Goal: Task Accomplishment & Management: Complete application form

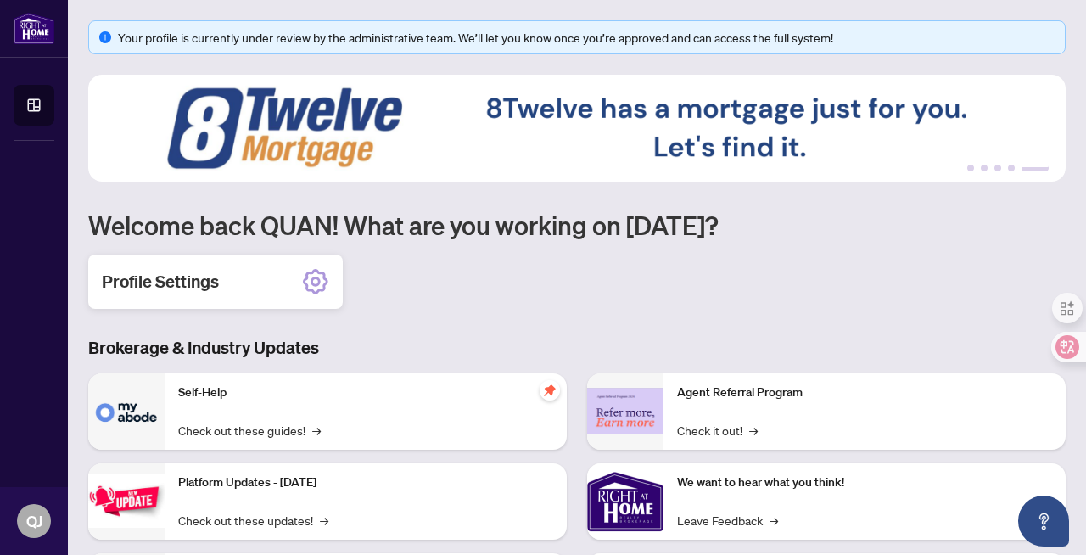
click at [204, 282] on h2 "Profile Settings" at bounding box center [160, 282] width 117 height 24
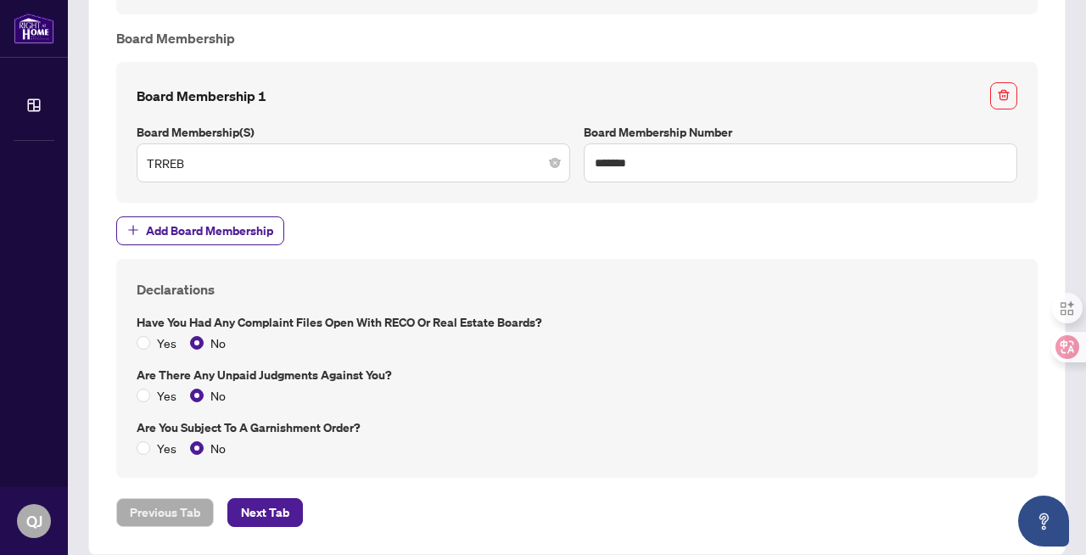
scroll to position [1289, 0]
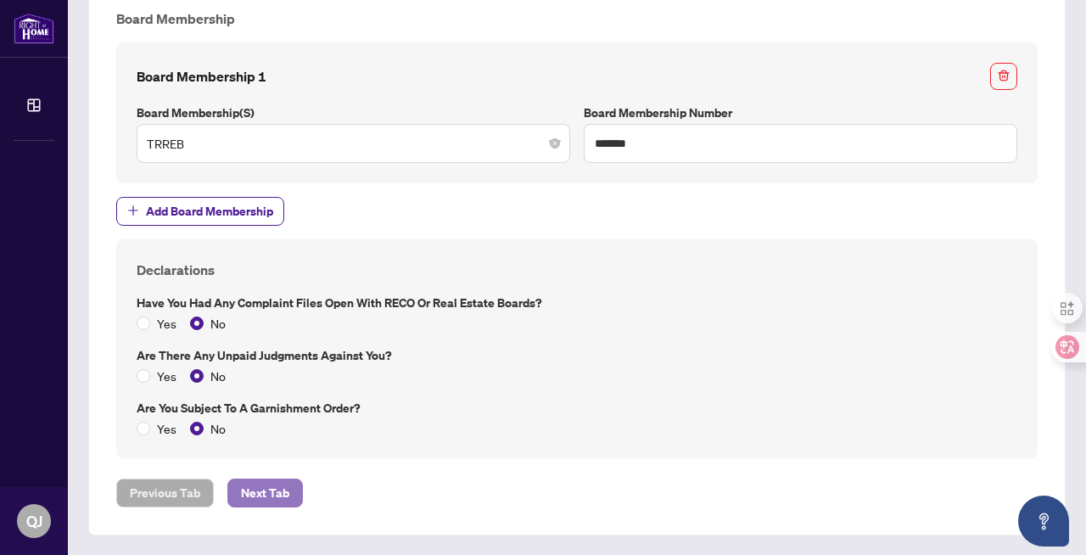
click at [270, 494] on span "Next Tab" at bounding box center [265, 492] width 48 height 27
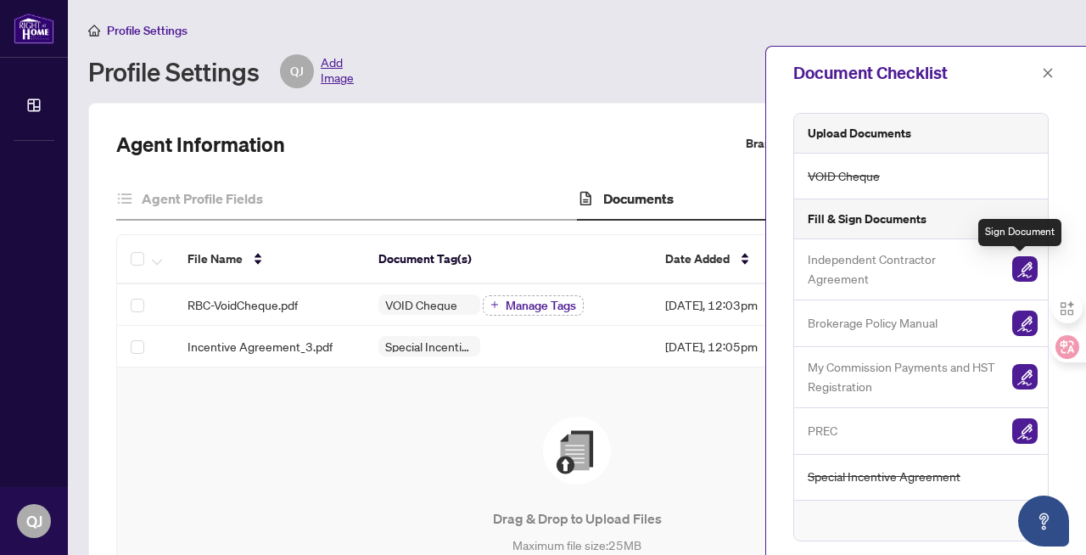
click at [1022, 268] on img "button" at bounding box center [1024, 268] width 25 height 25
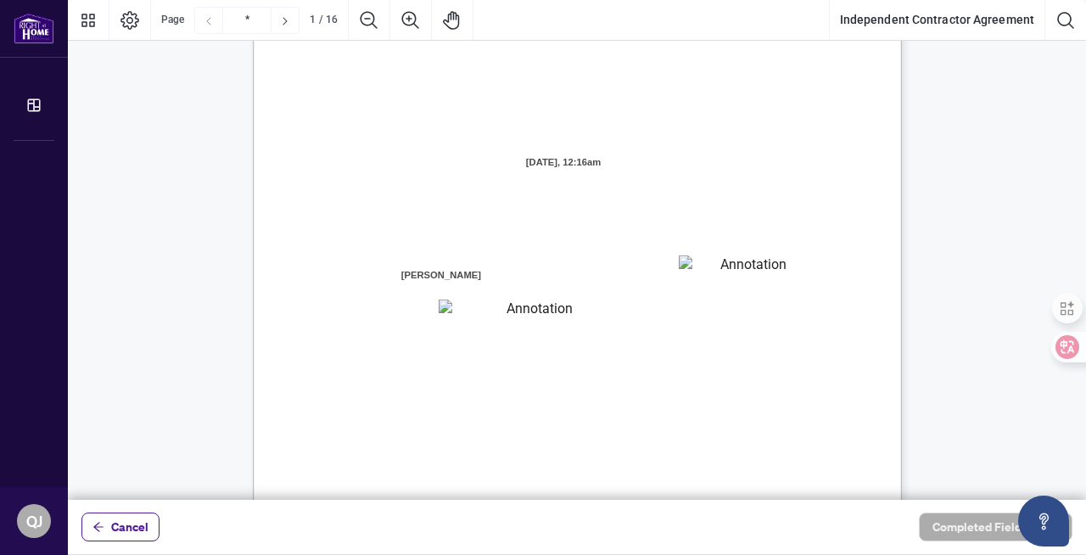
scroll to position [180, 0]
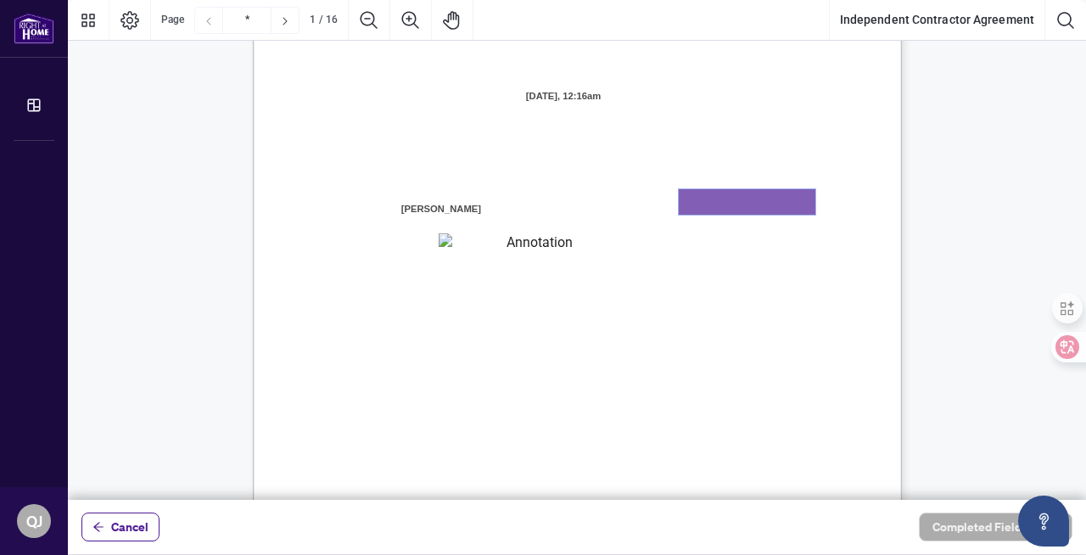
click at [728, 201] on textarea "01K2QPHMXYJ7HWTYPMBN0GJCPN" at bounding box center [746, 201] width 137 height 25
type textarea "**********"
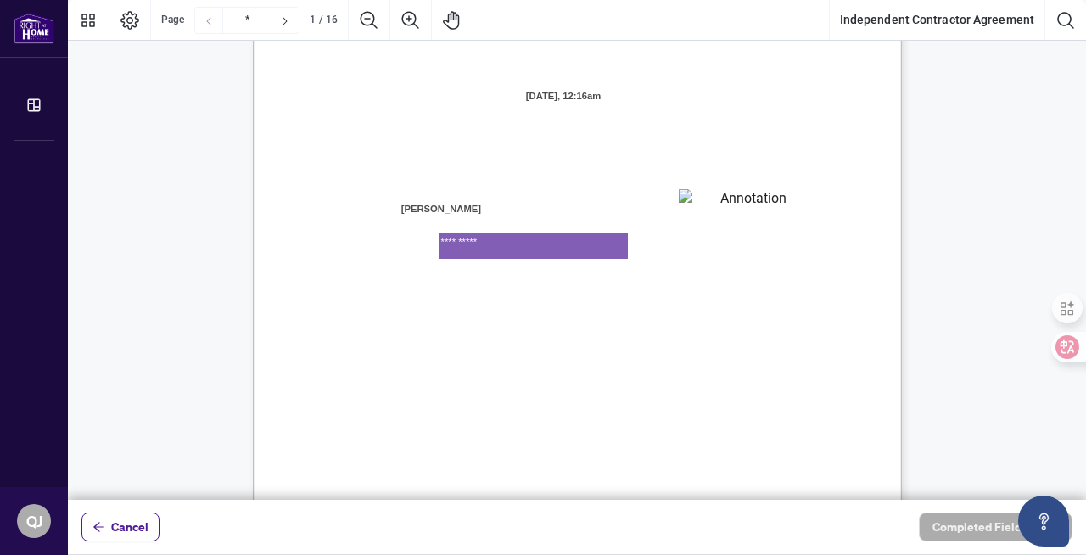
type textarea "**********"
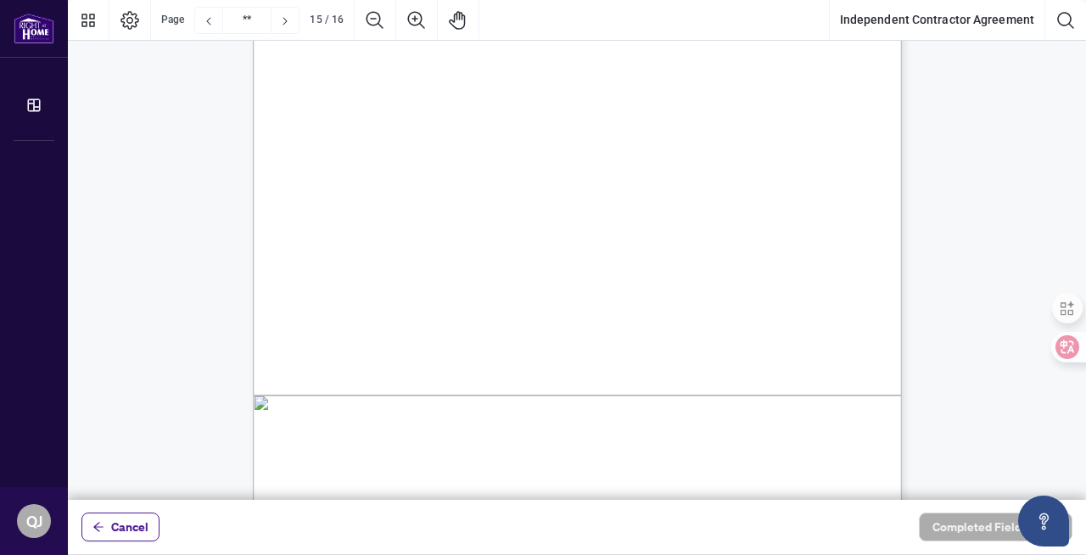
scroll to position [12926, 0]
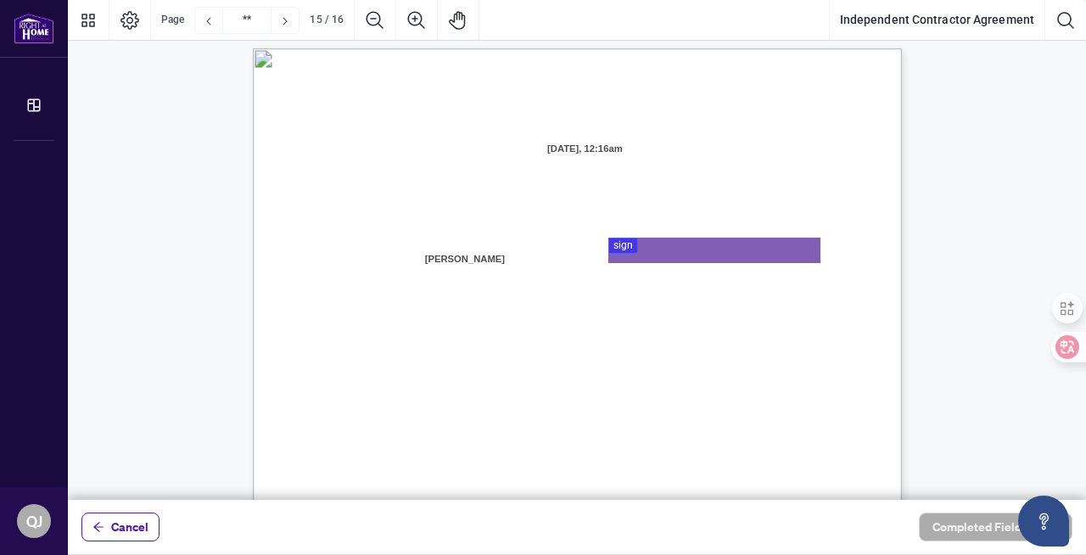
type input "**"
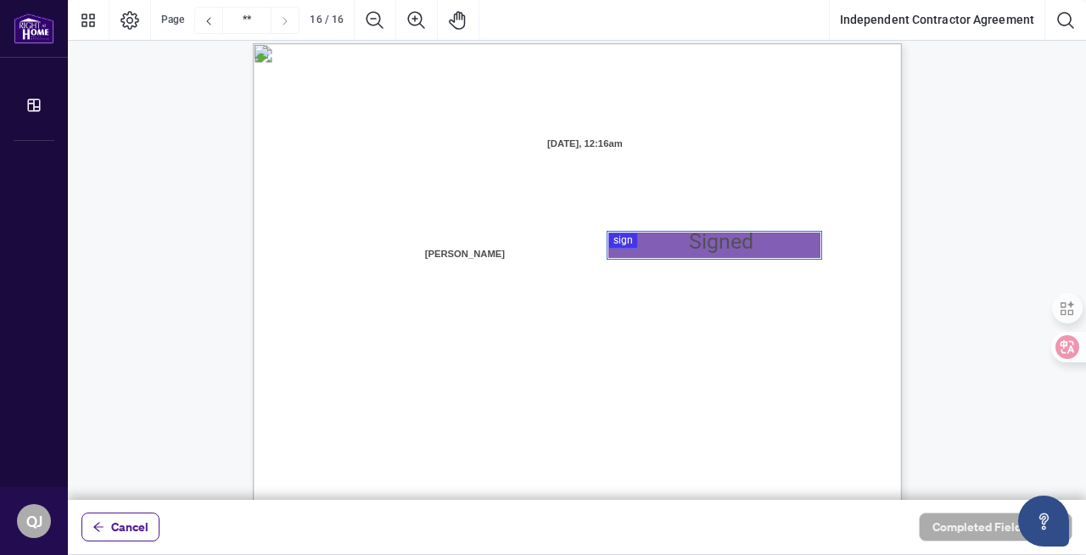
click at [618, 241] on div at bounding box center [577, 250] width 1018 height 500
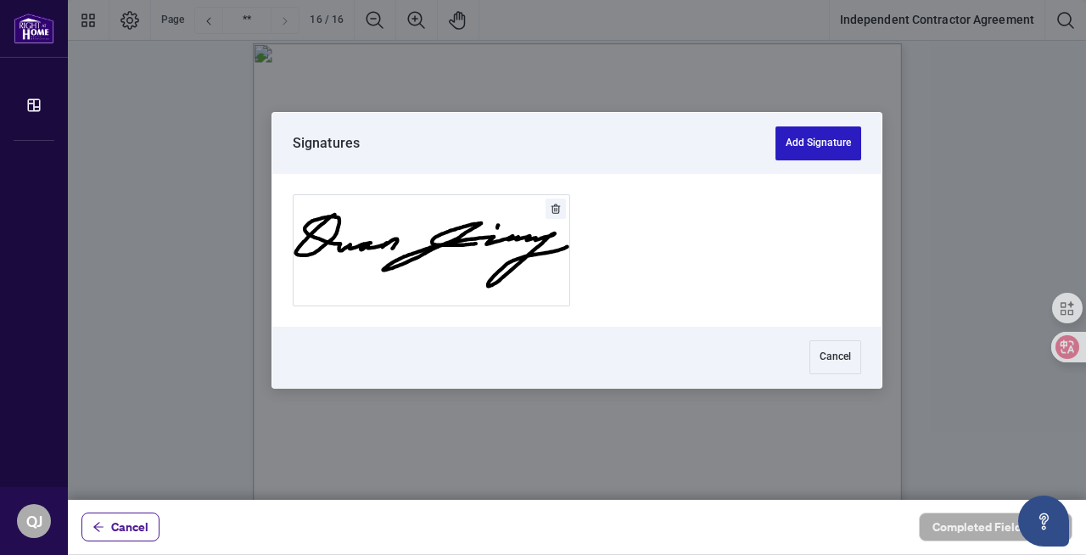
click at [796, 144] on button "Add Signature" at bounding box center [818, 143] width 86 height 34
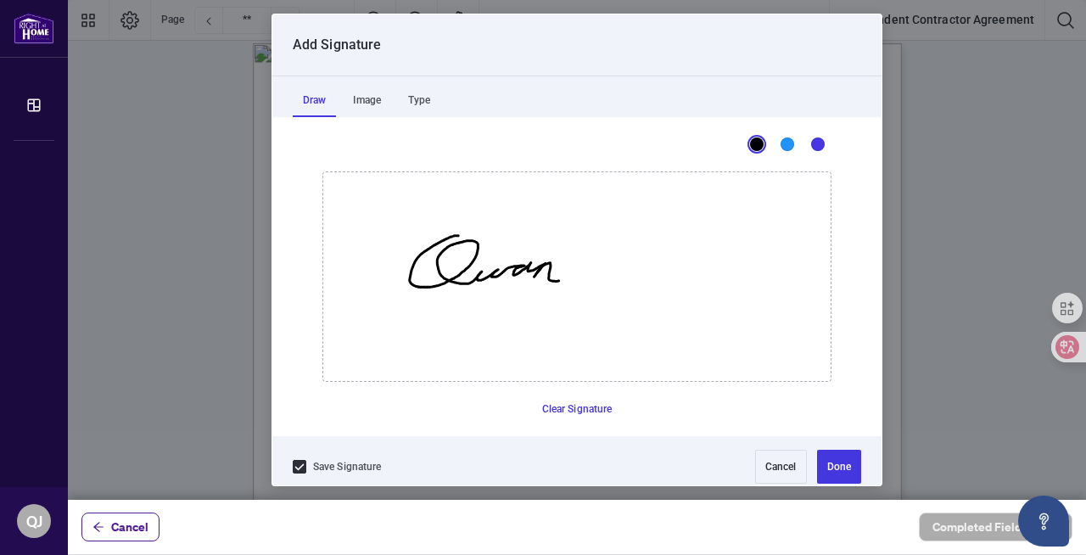
drag, startPoint x: 456, startPoint y: 235, endPoint x: 558, endPoint y: 280, distance: 111.3
click at [558, 280] on icon "Drawing canvas" at bounding box center [576, 276] width 507 height 209
drag, startPoint x: 643, startPoint y: 271, endPoint x: 752, endPoint y: 260, distance: 110.0
click at [752, 260] on icon "Drawing canvas" at bounding box center [576, 276] width 507 height 209
click at [644, 251] on icon "Drawing canvas" at bounding box center [576, 276] width 507 height 209
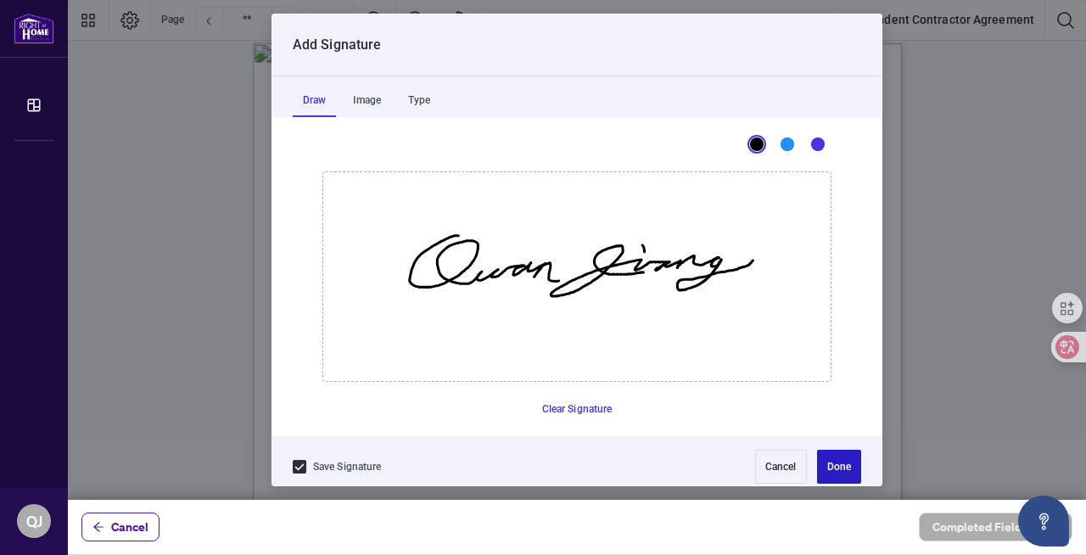
click at [846, 464] on button "Done" at bounding box center [839, 466] width 44 height 34
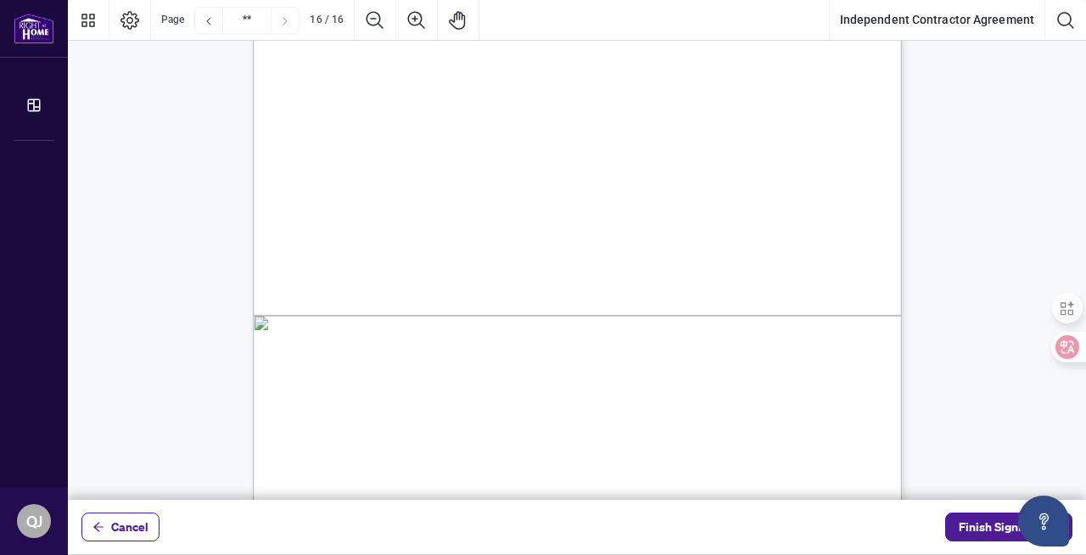
scroll to position [13327, 0]
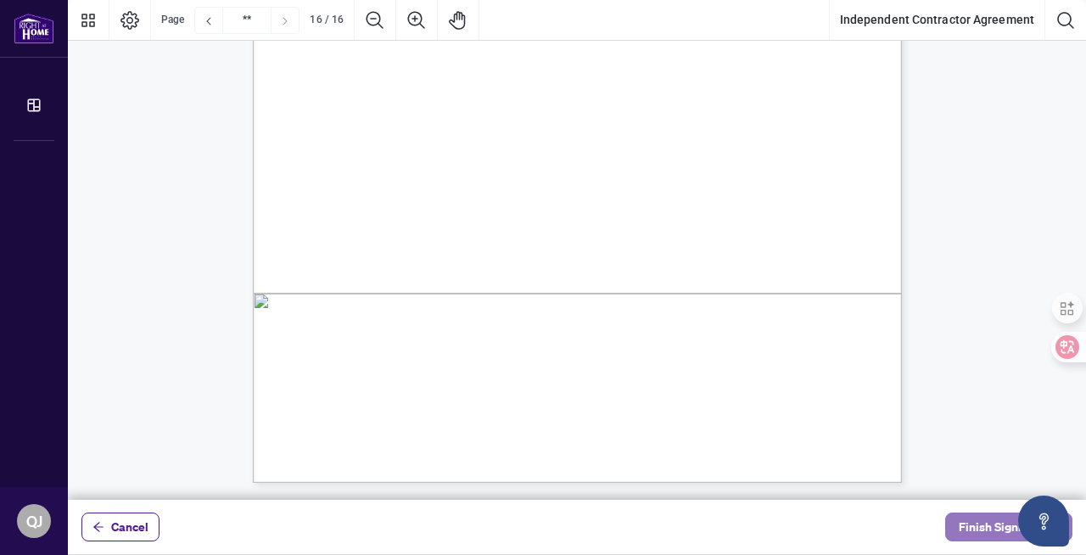
click at [981, 529] on span "Finish Signing" at bounding box center [996, 526] width 76 height 27
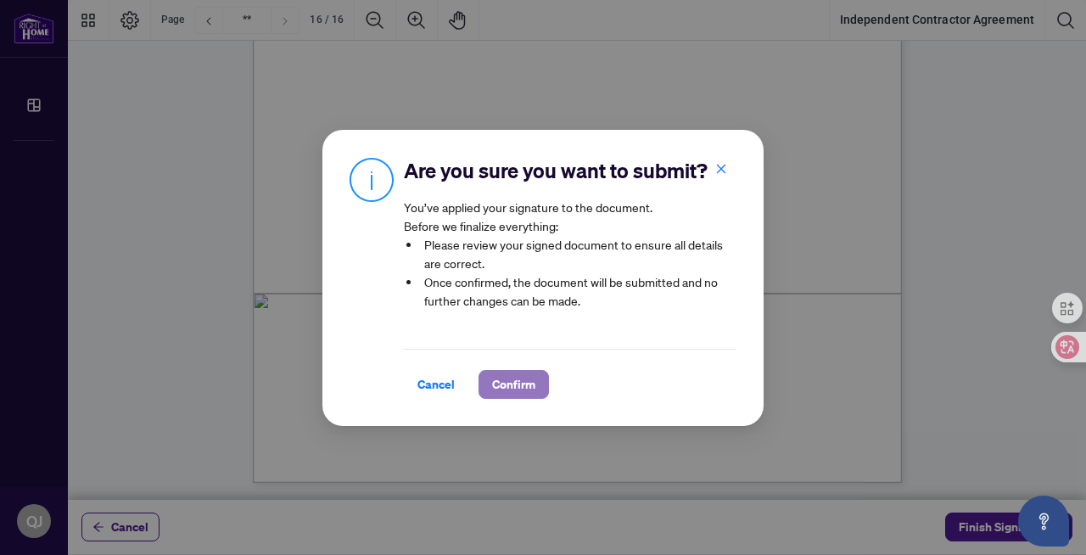
click at [519, 382] on span "Confirm" at bounding box center [513, 384] width 43 height 27
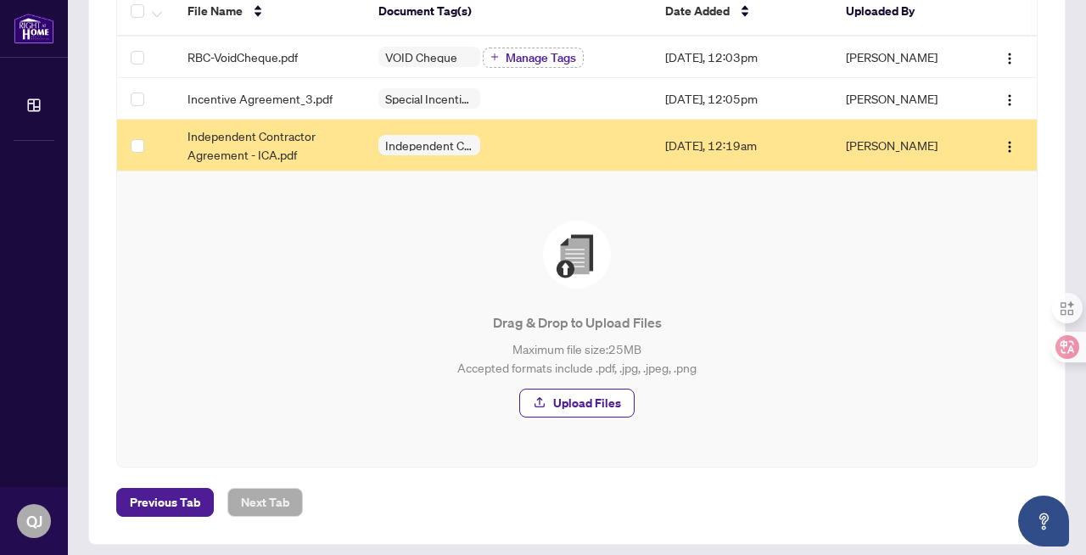
scroll to position [311, 0]
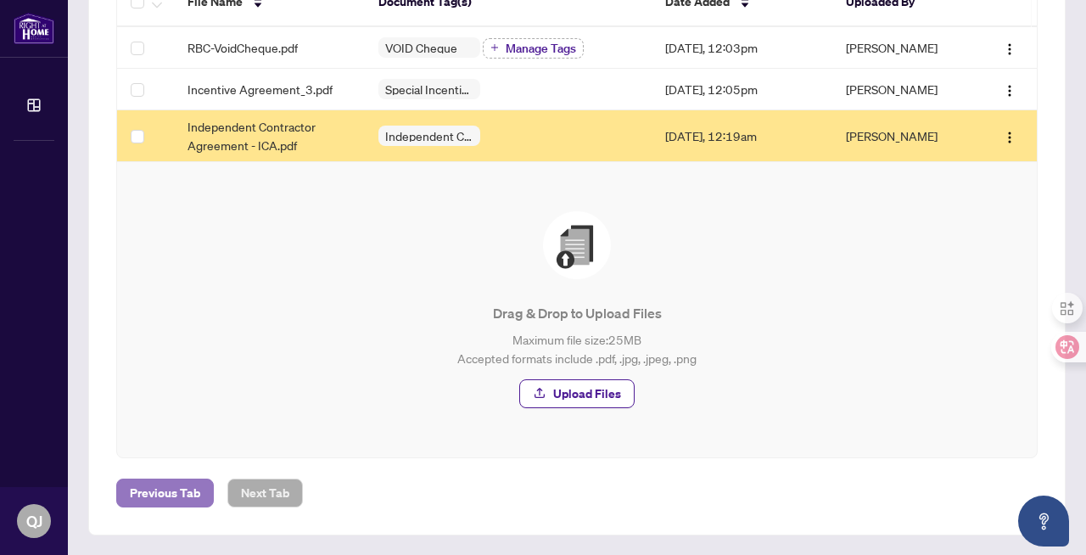
click at [178, 493] on span "Previous Tab" at bounding box center [165, 492] width 70 height 27
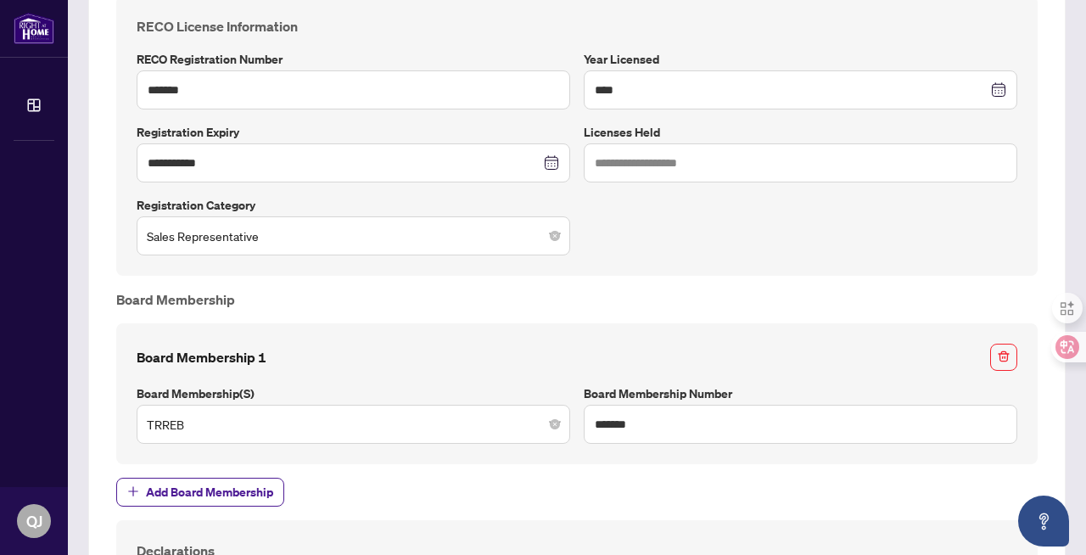
scroll to position [1289, 0]
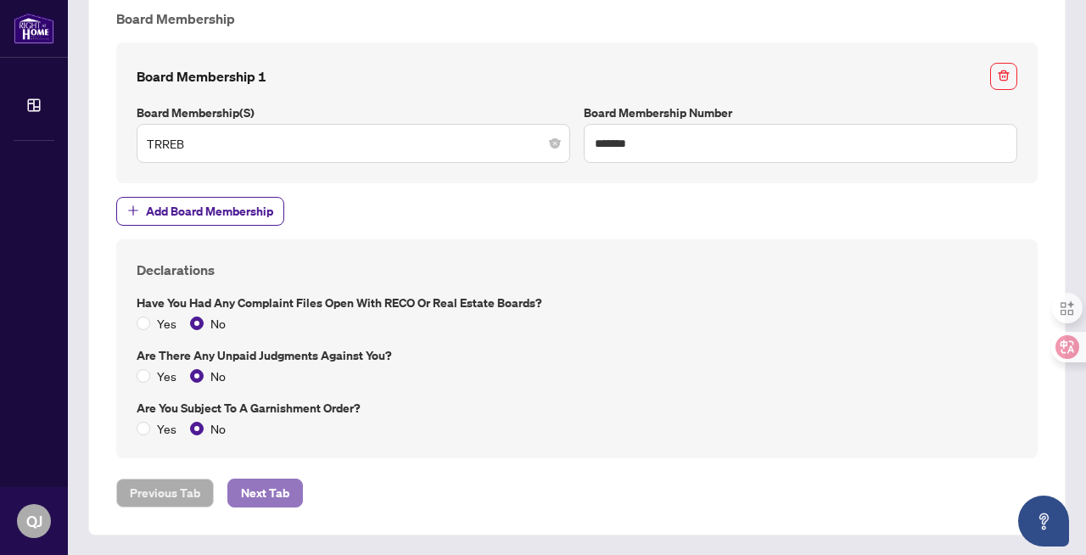
click at [271, 492] on span "Next Tab" at bounding box center [265, 492] width 48 height 27
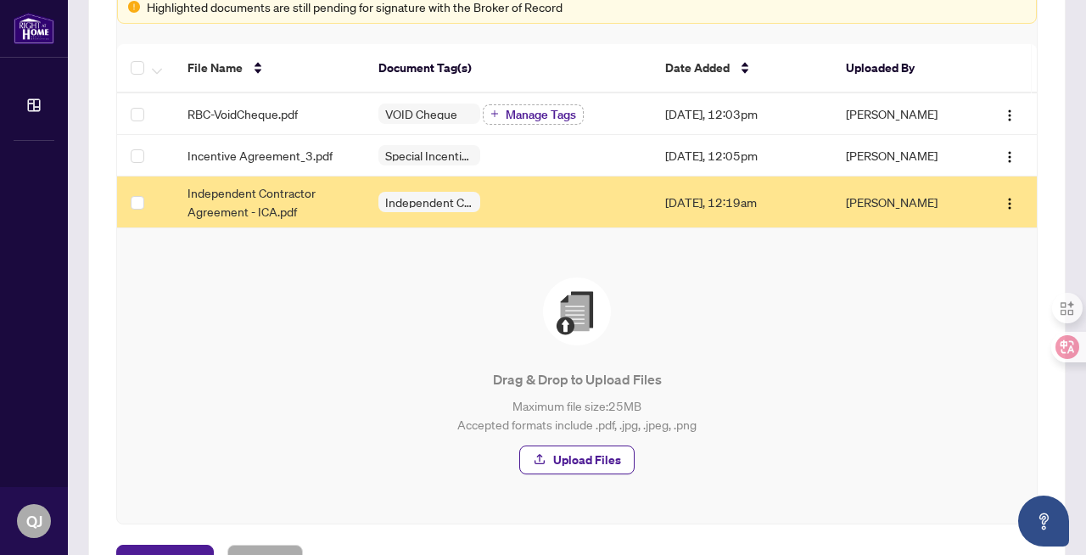
scroll to position [7, 0]
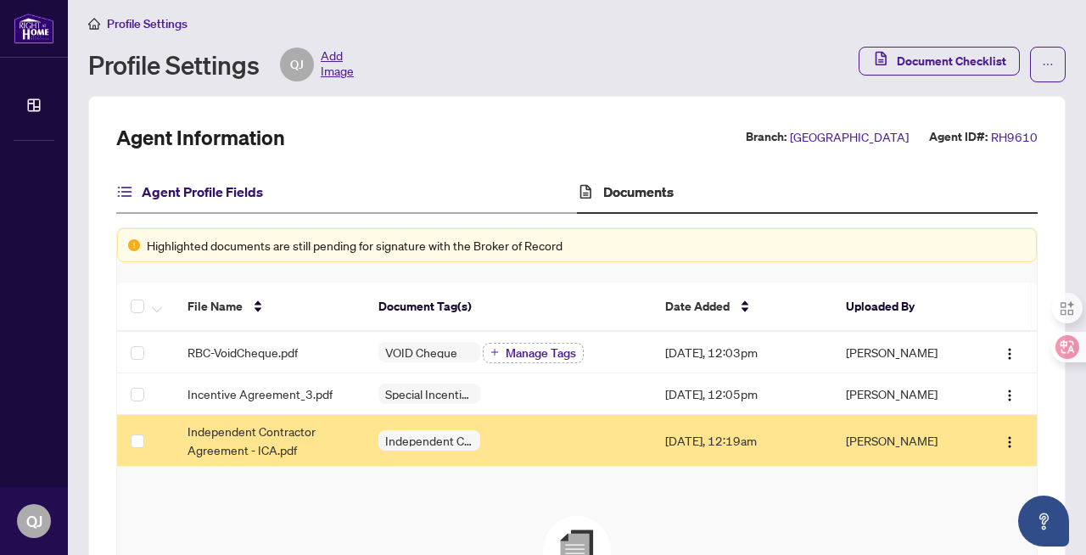
click at [248, 193] on h4 "Agent Profile Fields" at bounding box center [202, 191] width 121 height 20
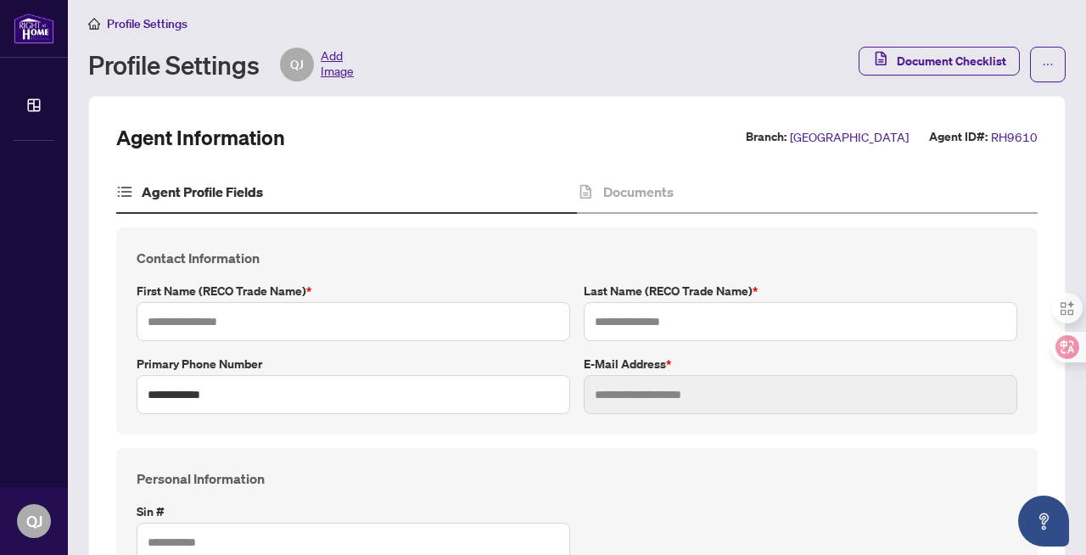
type input "****"
type input "*****"
type input "**********"
type input "*********"
type input "**********"
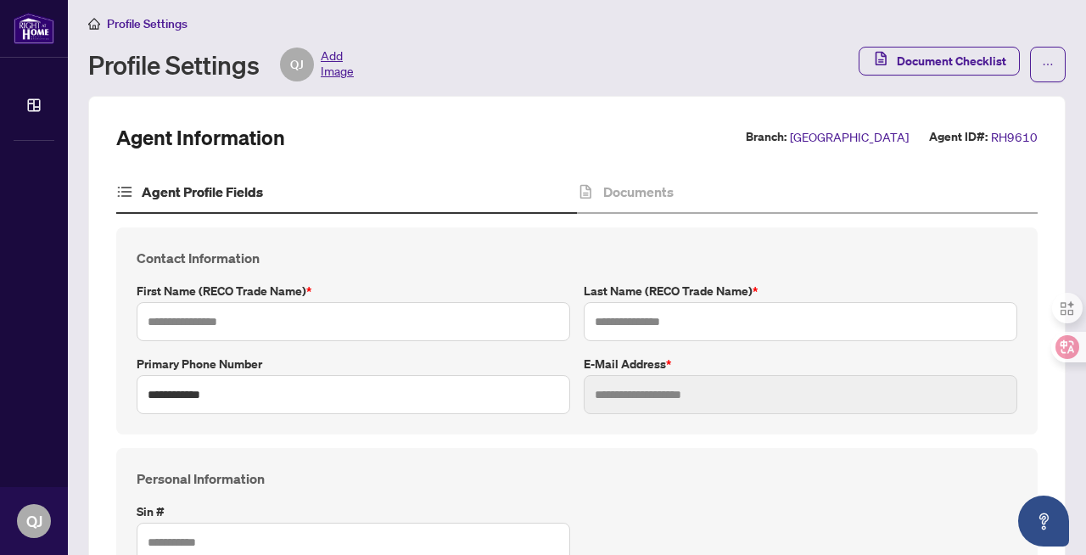
type input "*******"
type input "****"
type input "**********"
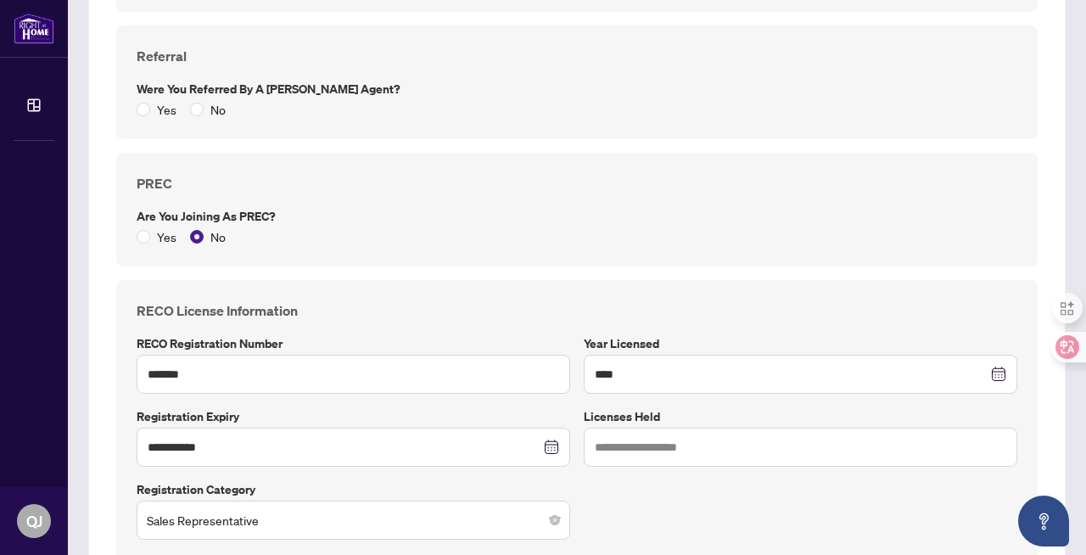
scroll to position [1289, 0]
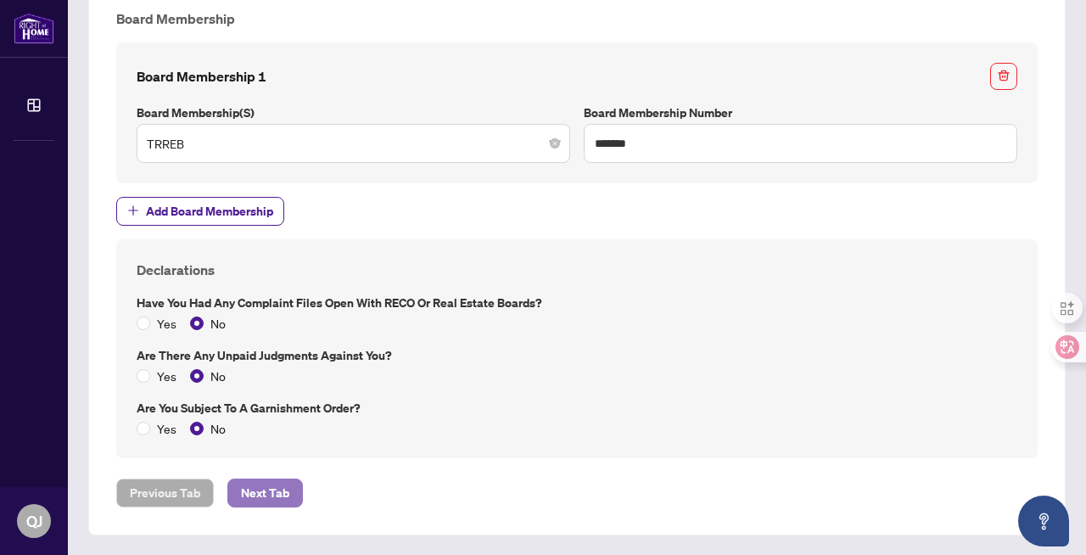
click at [258, 491] on span "Next Tab" at bounding box center [265, 492] width 48 height 27
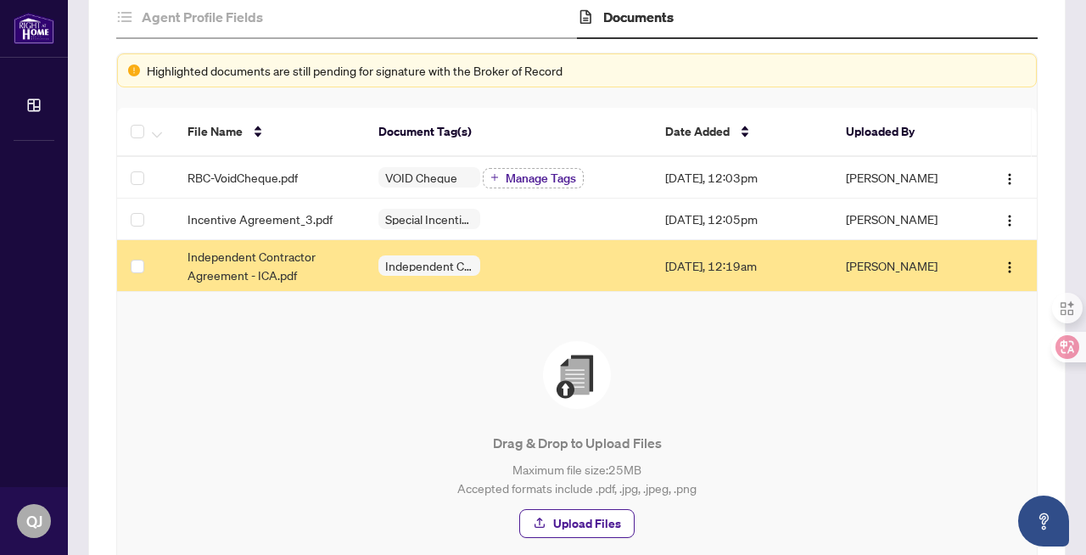
scroll to position [43, 0]
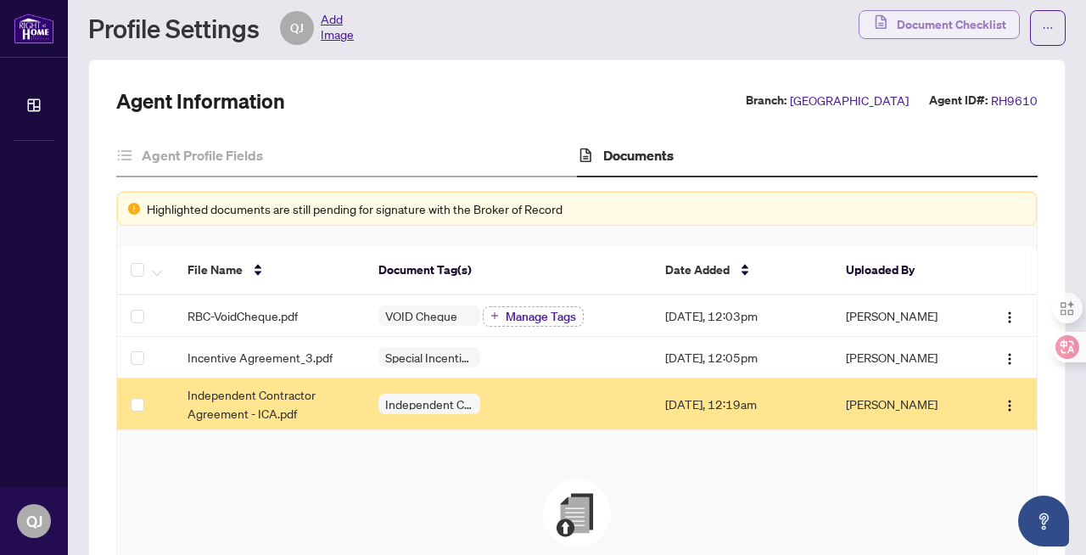
click at [978, 23] on span "Document Checklist" at bounding box center [950, 24] width 109 height 27
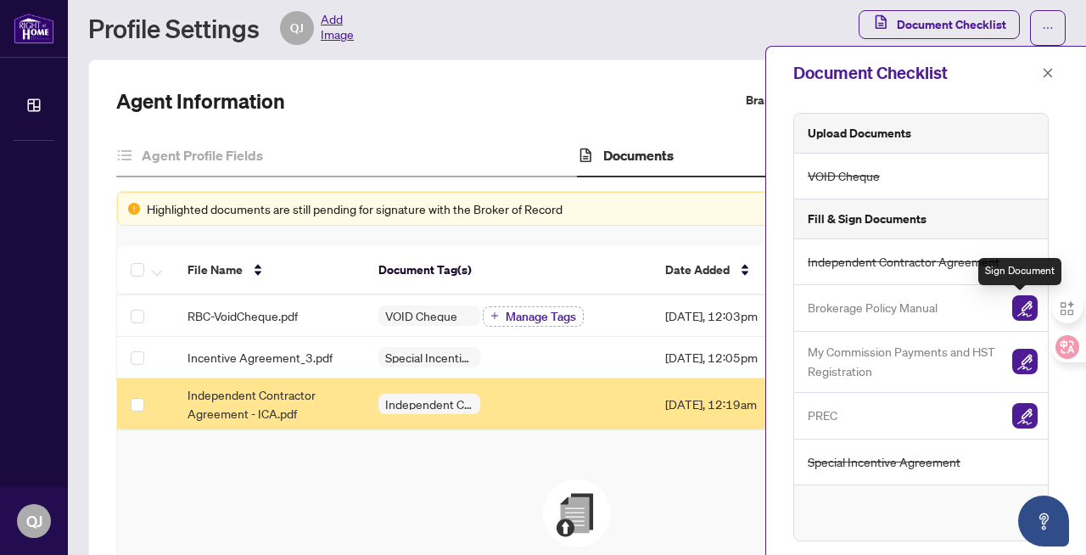
click at [1021, 305] on img "button" at bounding box center [1024, 307] width 25 height 25
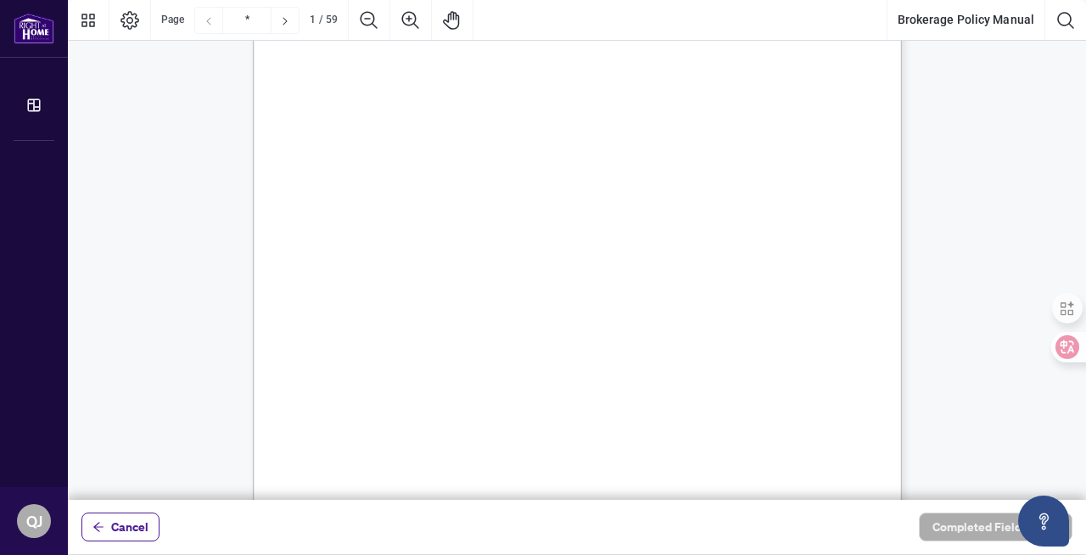
scroll to position [434, 0]
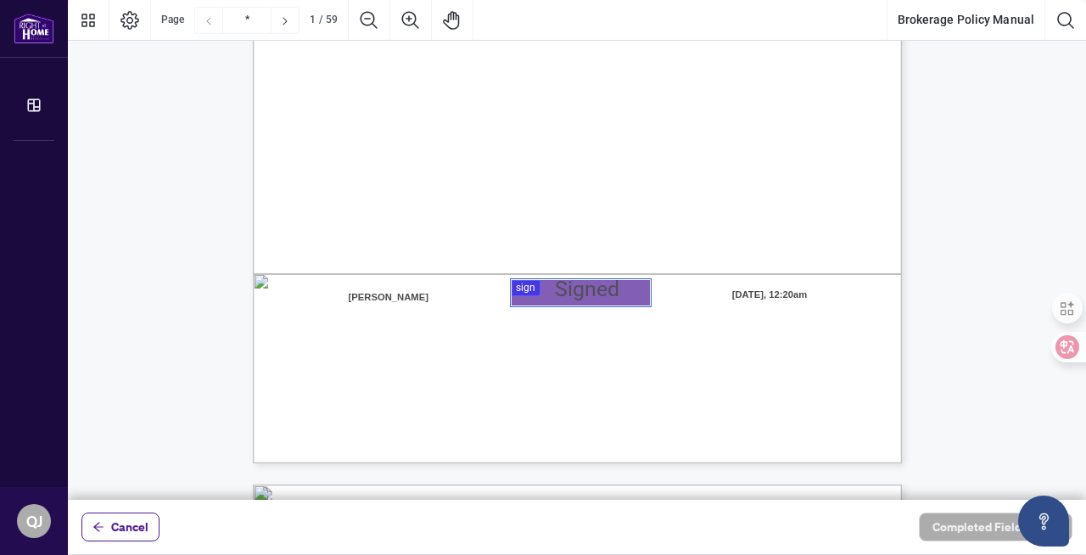
click at [528, 287] on div at bounding box center [577, 250] width 1018 height 500
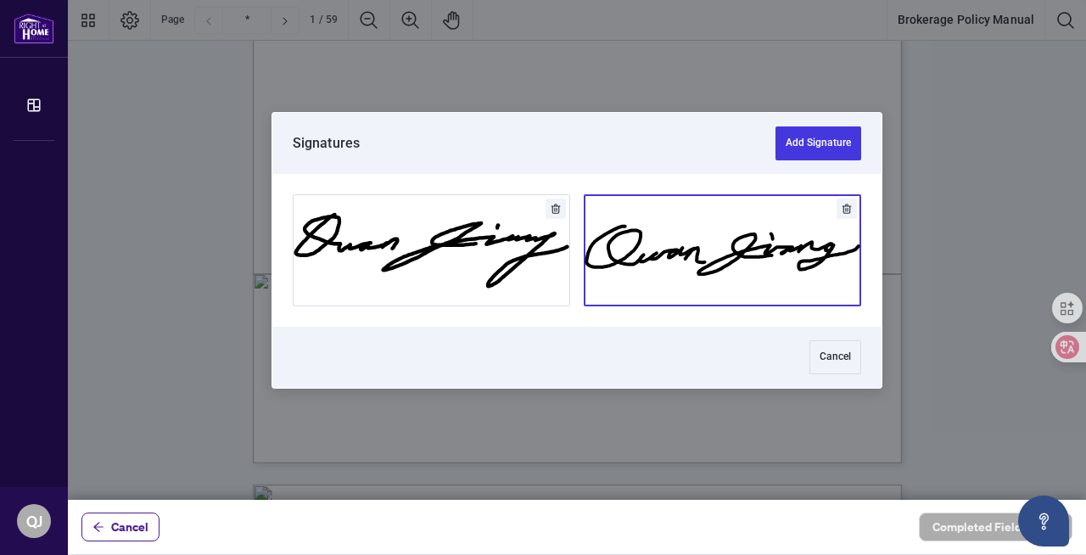
click at [710, 270] on button "Add Signature" at bounding box center [722, 250] width 276 height 110
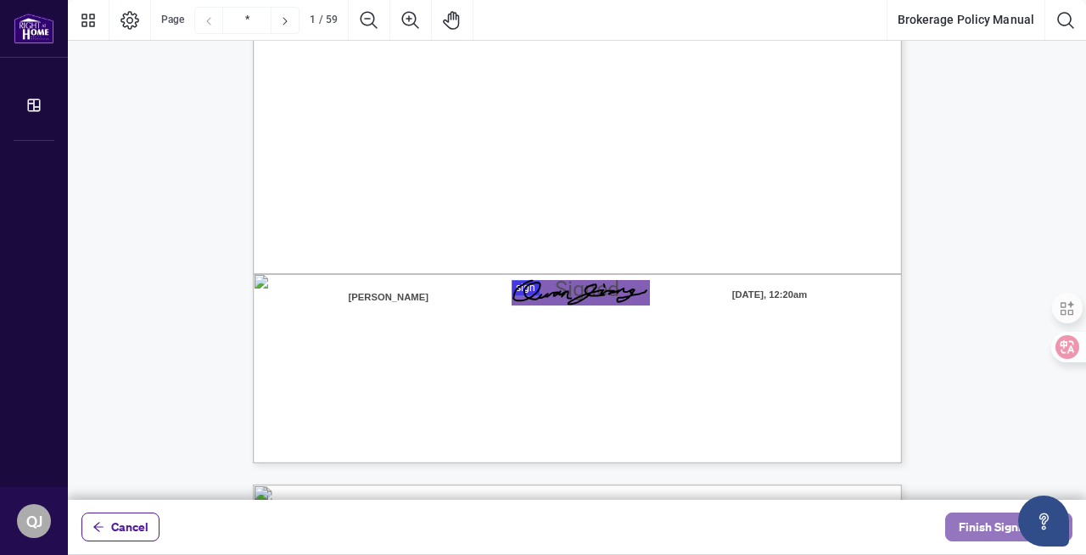
click at [969, 525] on span "Finish Signing" at bounding box center [996, 526] width 76 height 27
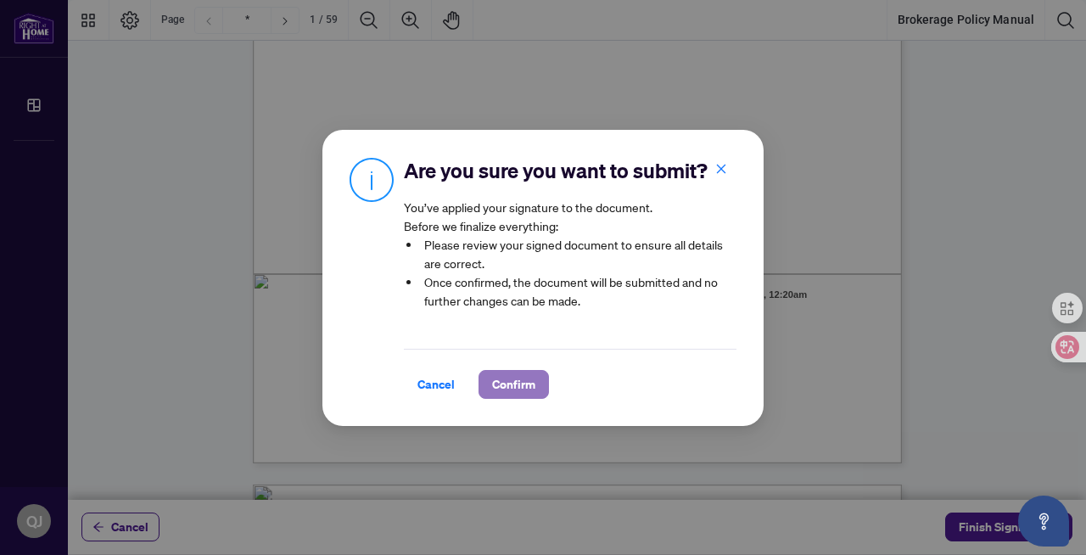
click at [517, 384] on span "Confirm" at bounding box center [513, 384] width 43 height 27
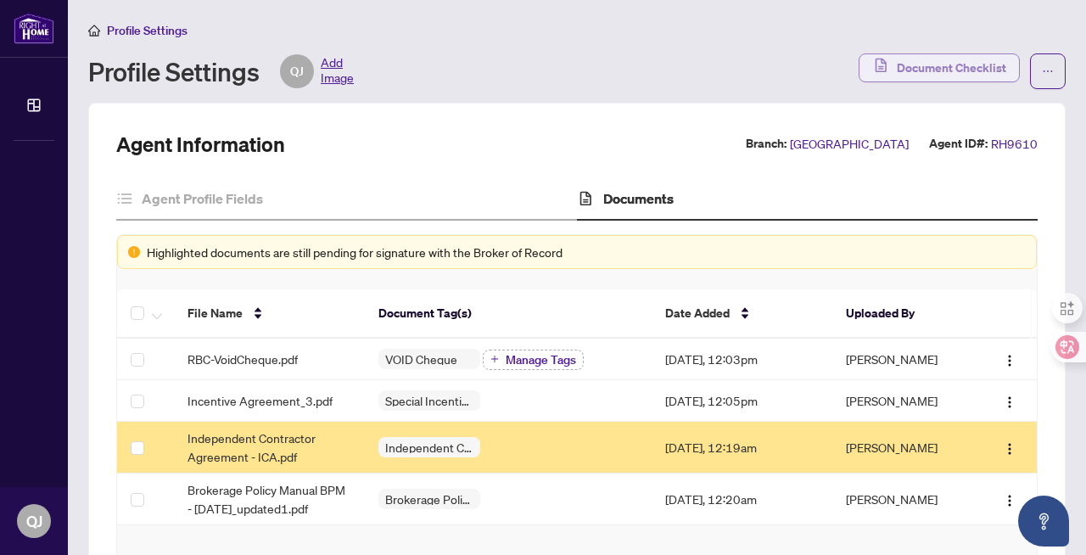
click at [936, 66] on span "Document Checklist" at bounding box center [950, 67] width 109 height 27
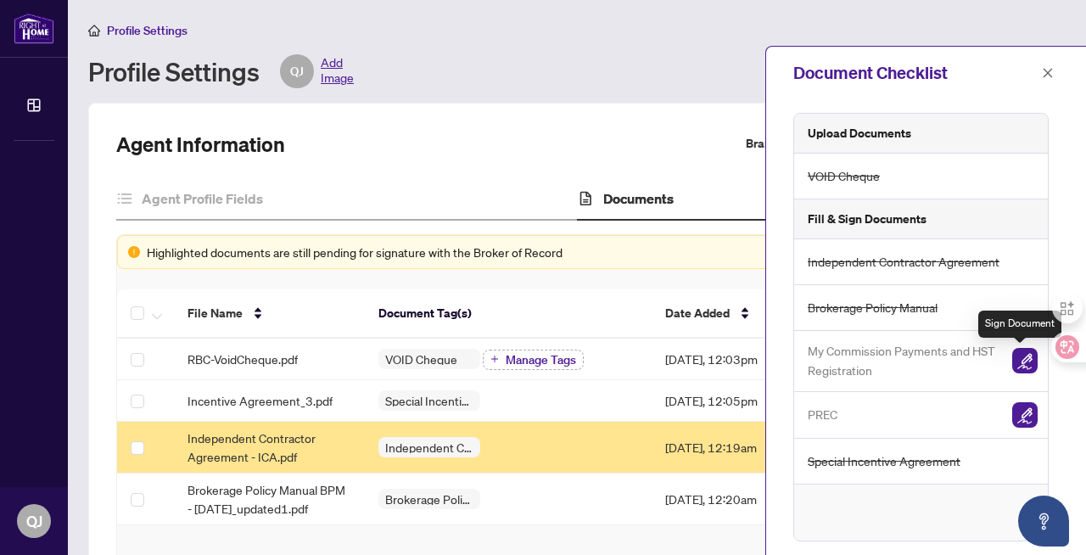
click at [1024, 360] on img "button" at bounding box center [1024, 360] width 25 height 25
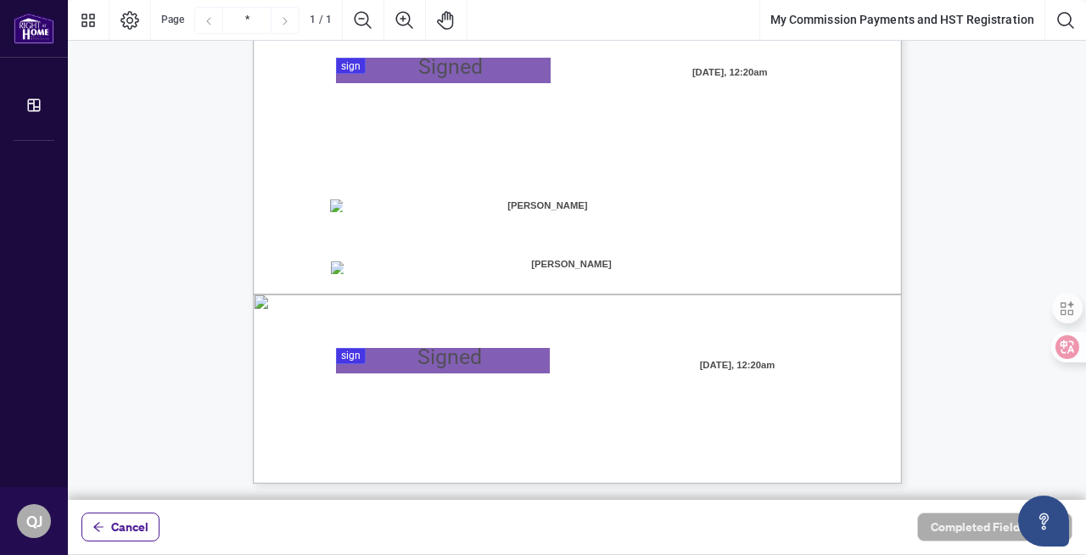
scroll to position [415, 0]
click at [125, 527] on span "Cancel" at bounding box center [129, 526] width 37 height 27
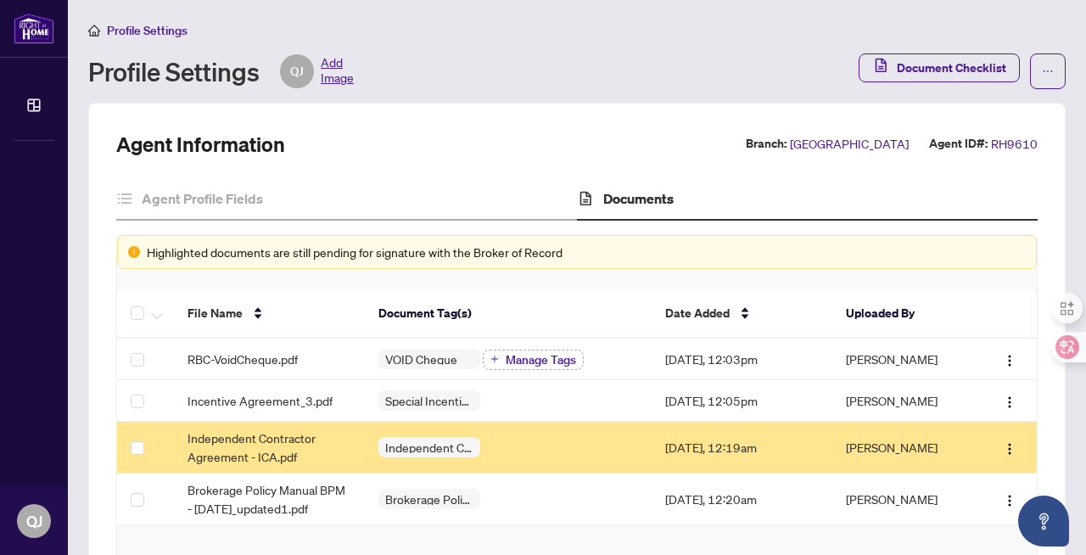
click at [232, 193] on h4 "Agent Profile Fields" at bounding box center [202, 198] width 121 height 20
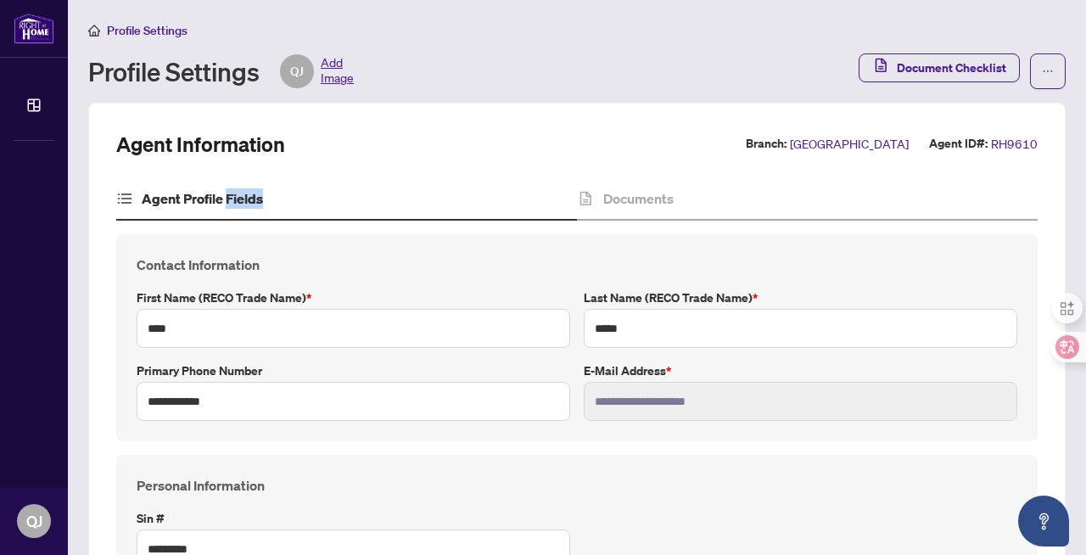
type input "****"
type input "**********"
click at [648, 200] on h4 "Documents" at bounding box center [638, 198] width 70 height 20
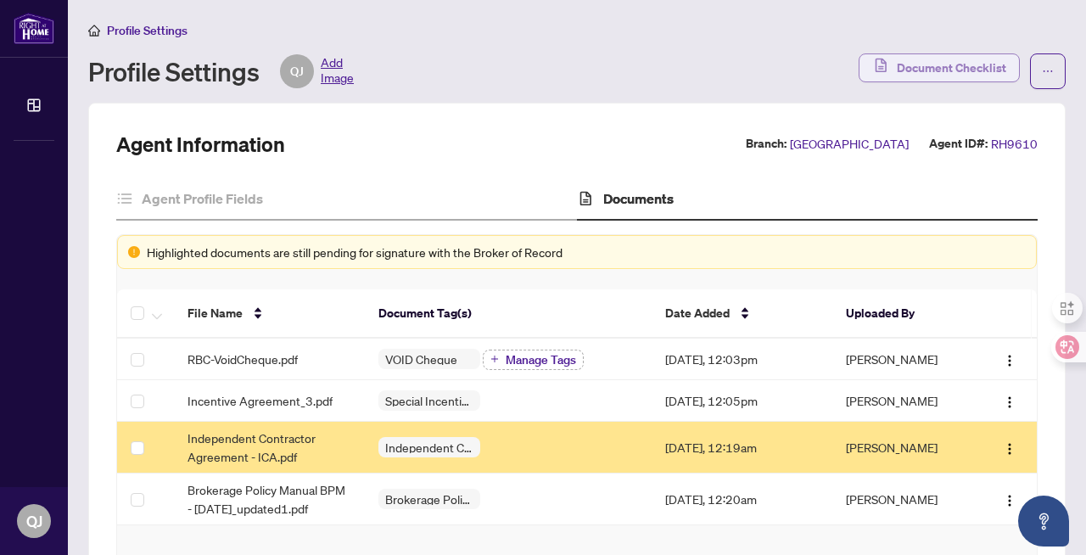
click at [976, 71] on span "Document Checklist" at bounding box center [950, 67] width 109 height 27
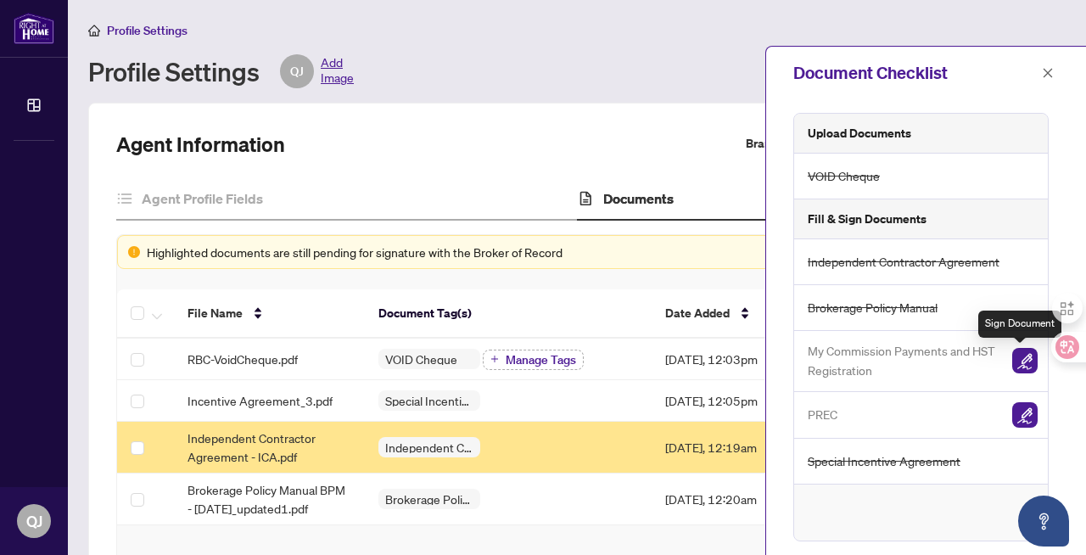
click at [1012, 355] on img "button" at bounding box center [1024, 360] width 25 height 25
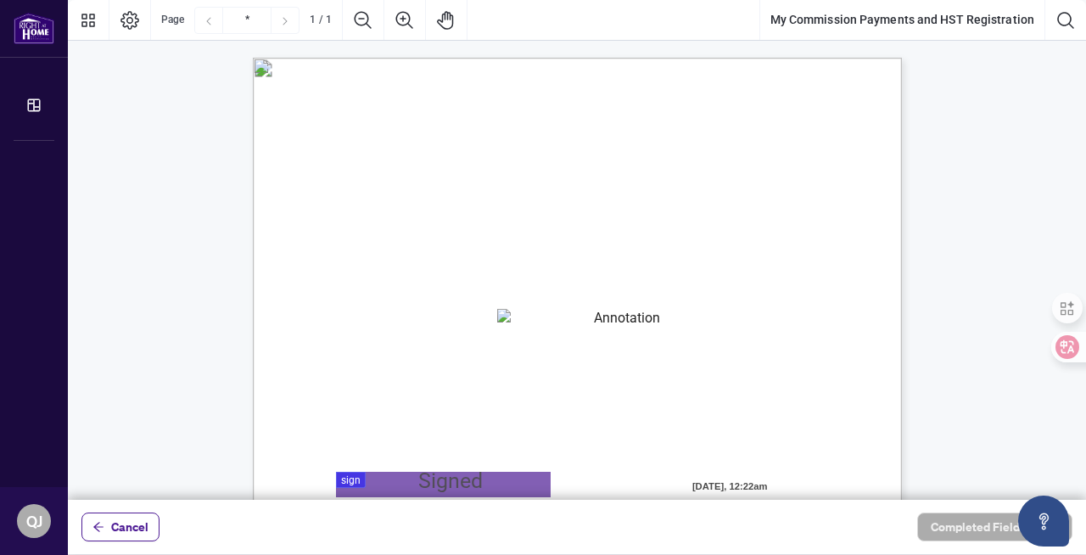
click at [586, 323] on textarea "01K2QPKZBFSH5NS36ERTXNQFKG" at bounding box center [620, 321] width 247 height 25
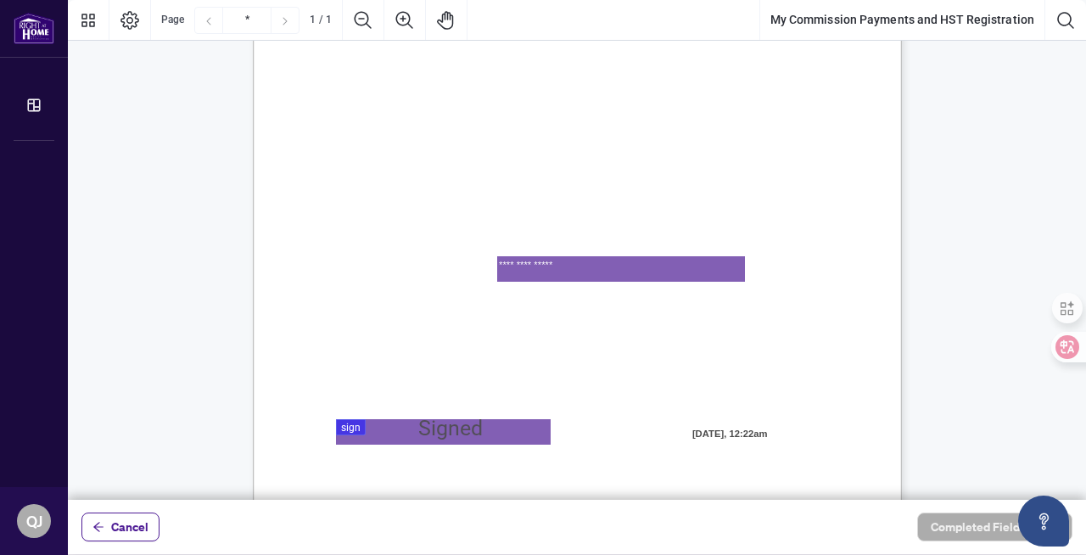
scroll to position [131, 0]
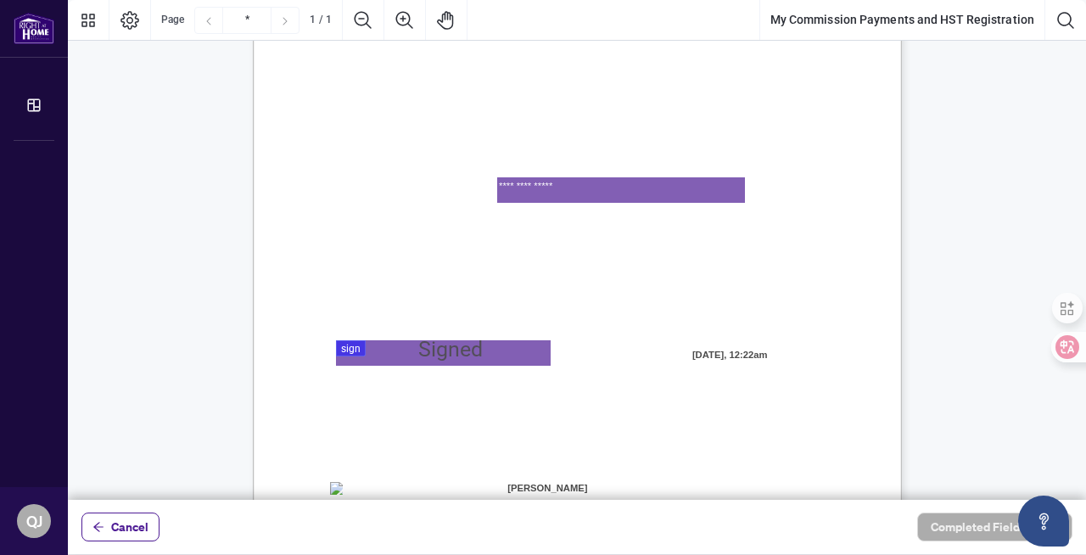
type textarea "**********"
click at [354, 349] on div at bounding box center [577, 250] width 1018 height 500
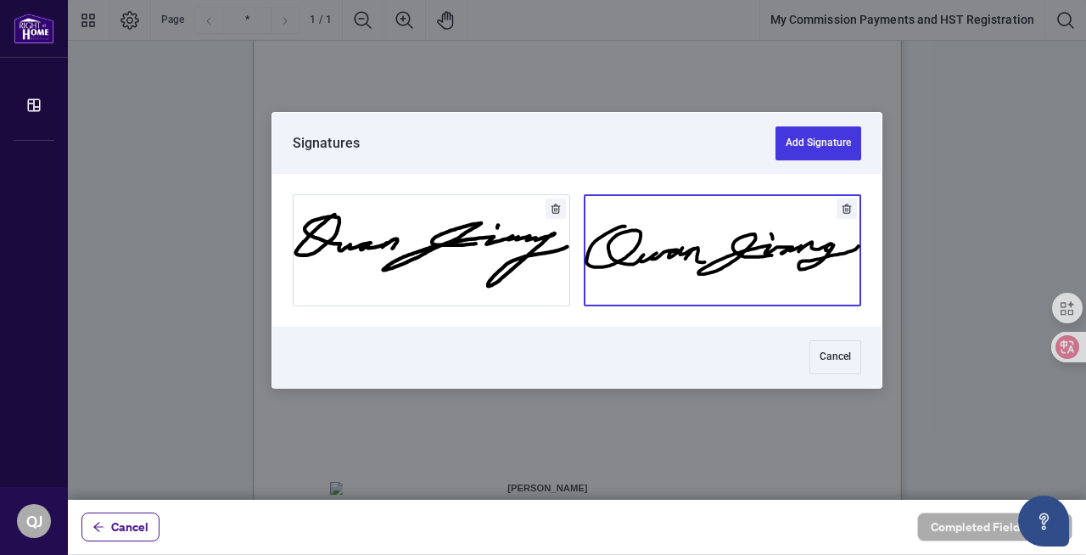
click at [734, 253] on button "Add Signature" at bounding box center [722, 250] width 276 height 110
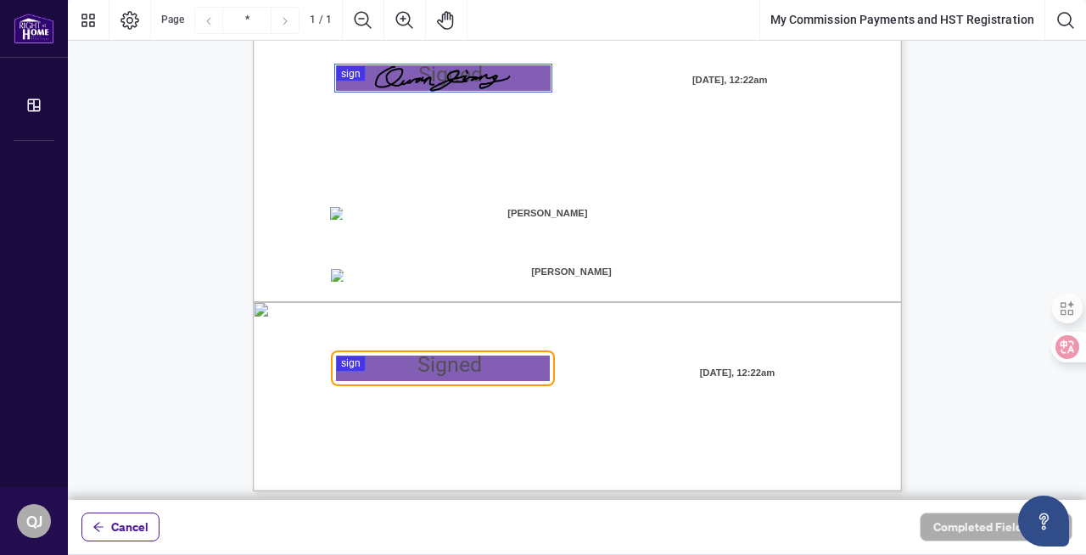
scroll to position [415, 0]
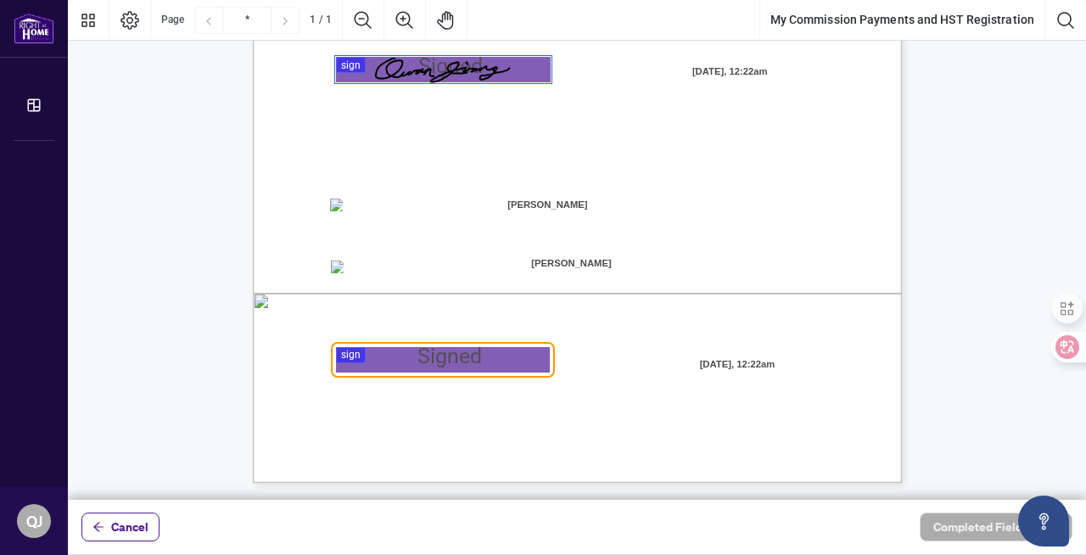
click at [352, 354] on div at bounding box center [577, 250] width 1018 height 500
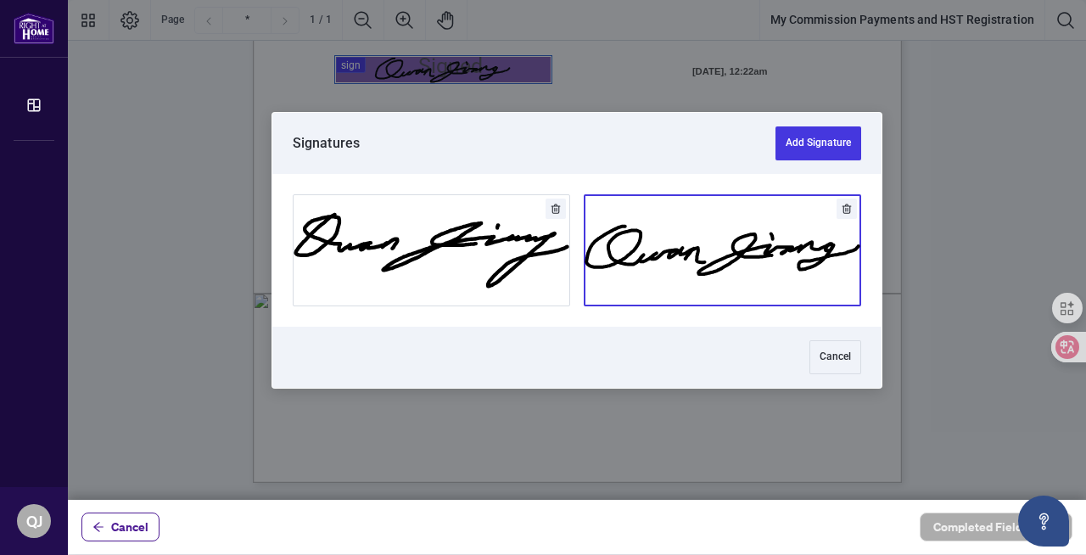
click at [654, 239] on button "Add Signature" at bounding box center [722, 250] width 276 height 110
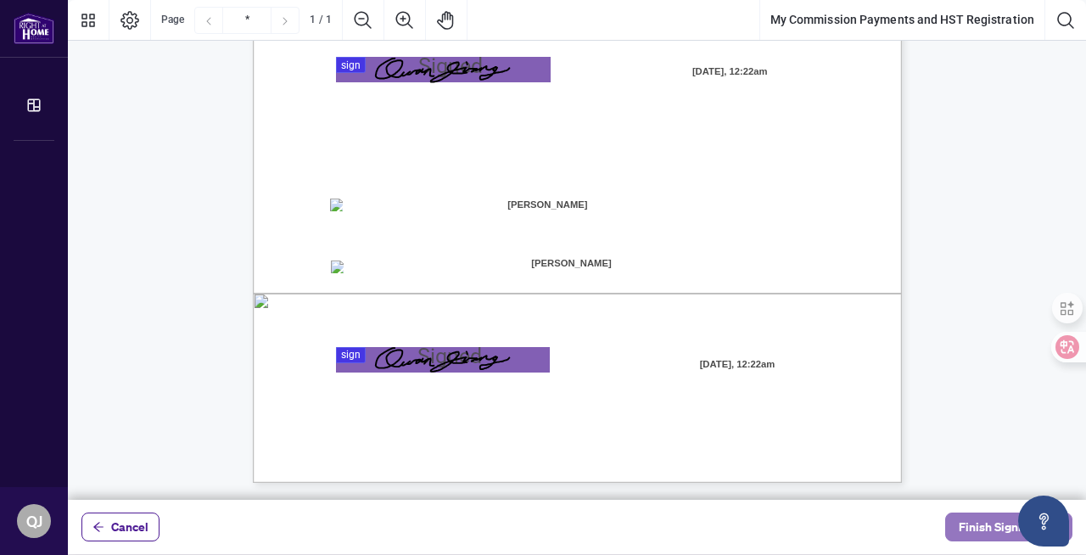
click at [980, 523] on span "Finish Signing" at bounding box center [996, 526] width 76 height 27
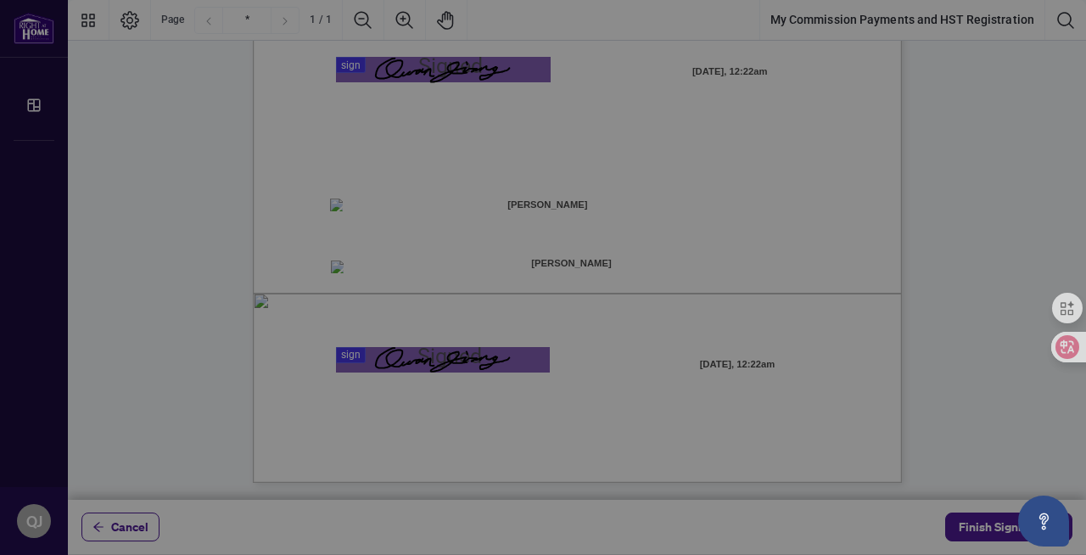
click at [979, 522] on div "Are you sure you want to submit? You’ve applied your signature to the document.…" at bounding box center [543, 277] width 1086 height 555
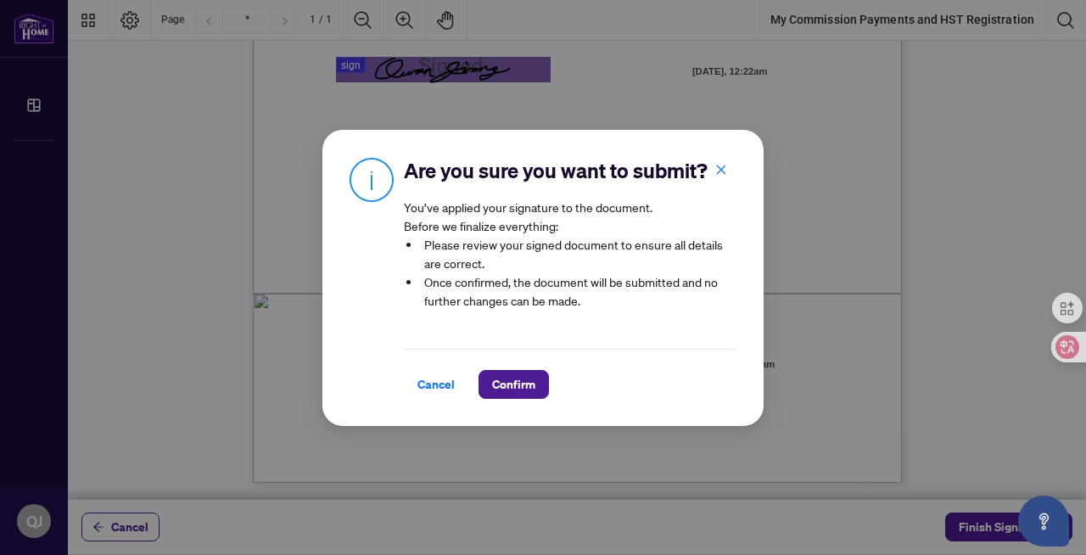
click at [979, 522] on div "Are you sure you want to submit? You’ve applied your signature to the document.…" at bounding box center [543, 277] width 1086 height 555
click at [508, 387] on span "Confirm" at bounding box center [513, 384] width 43 height 27
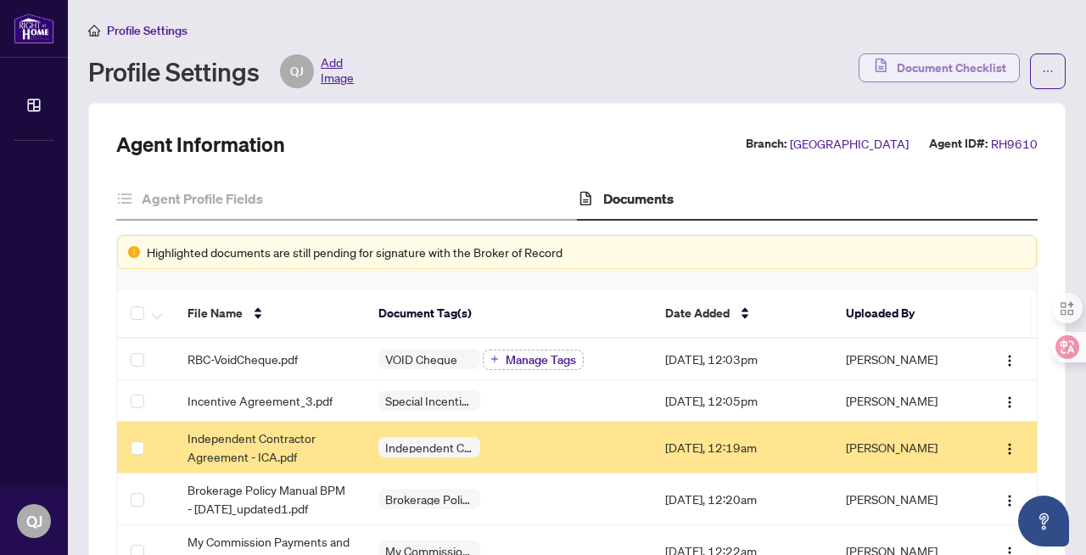
click at [946, 68] on span "Document Checklist" at bounding box center [950, 67] width 109 height 27
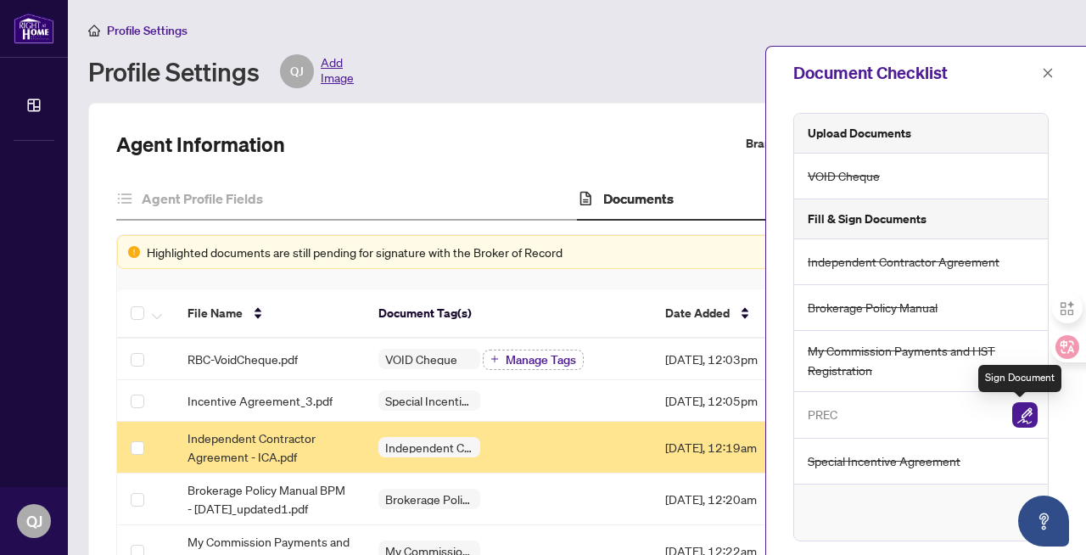
click at [1020, 410] on img "button" at bounding box center [1024, 414] width 25 height 25
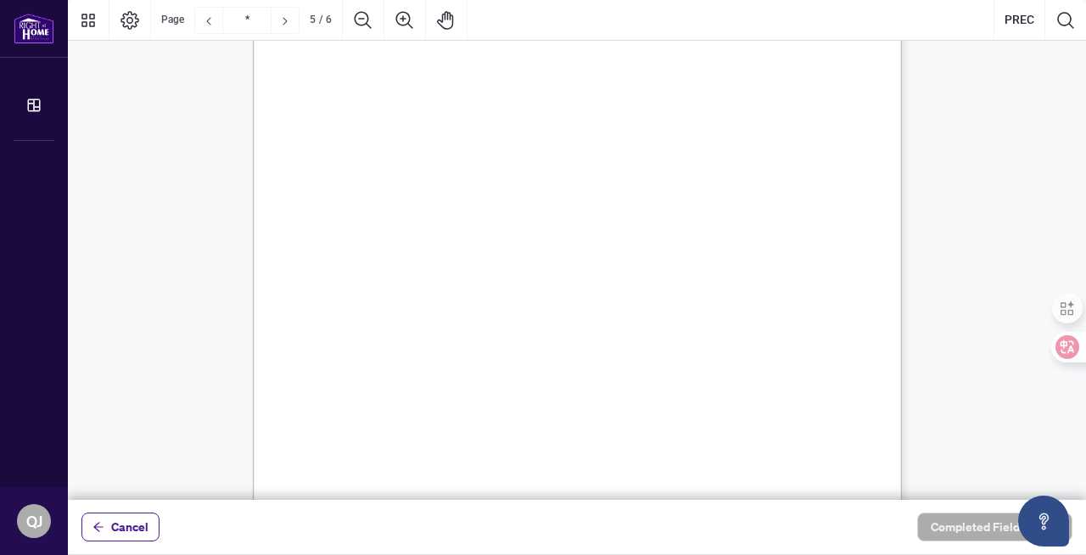
scroll to position [3461, 0]
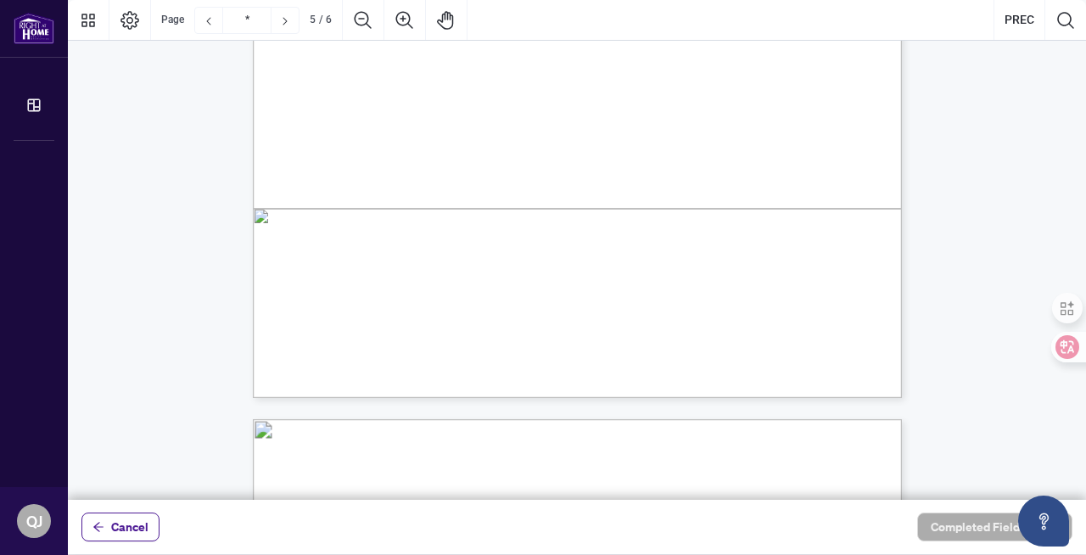
type input "*"
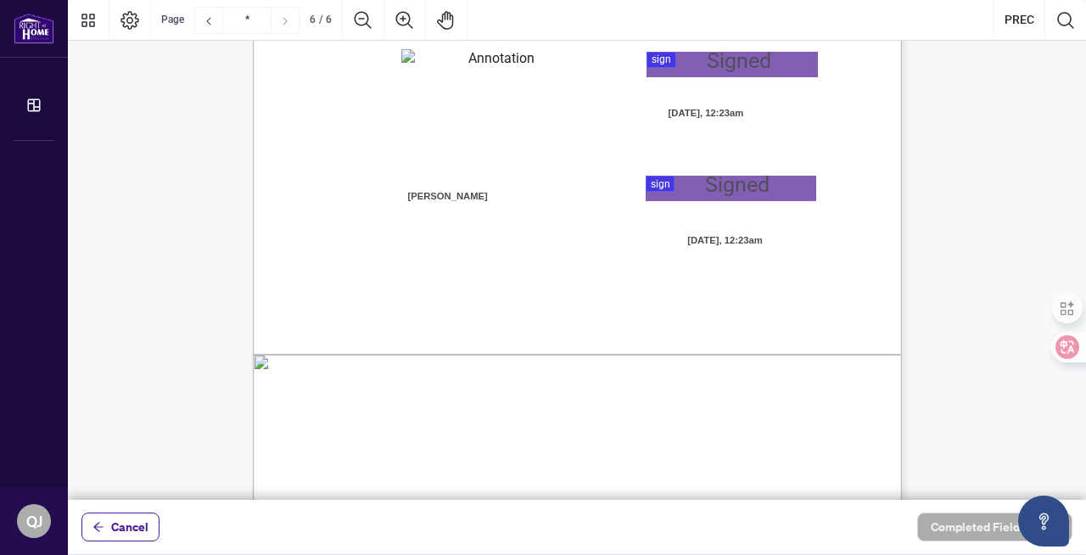
scroll to position [4719, 0]
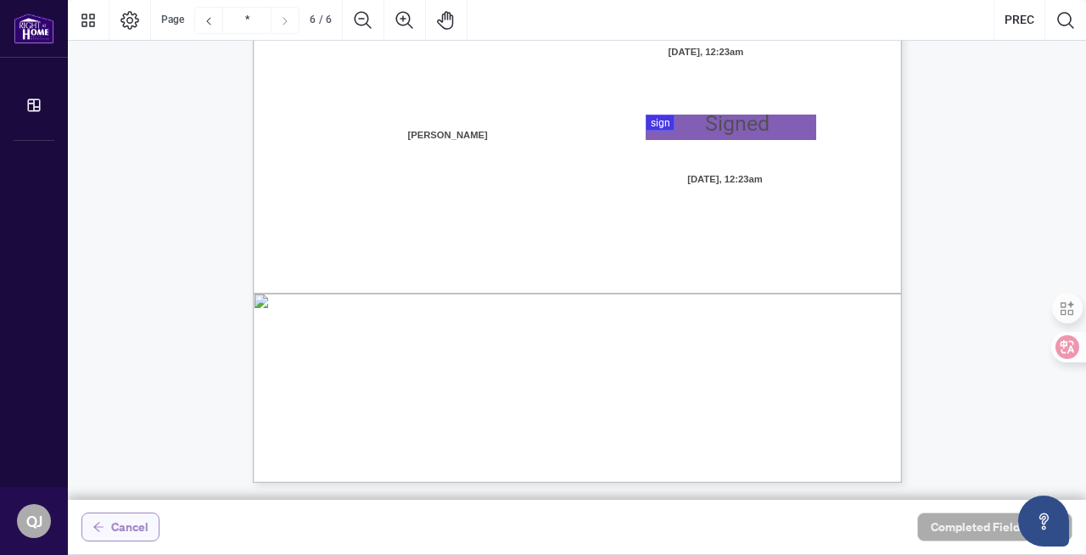
click at [138, 525] on span "Cancel" at bounding box center [129, 526] width 37 height 27
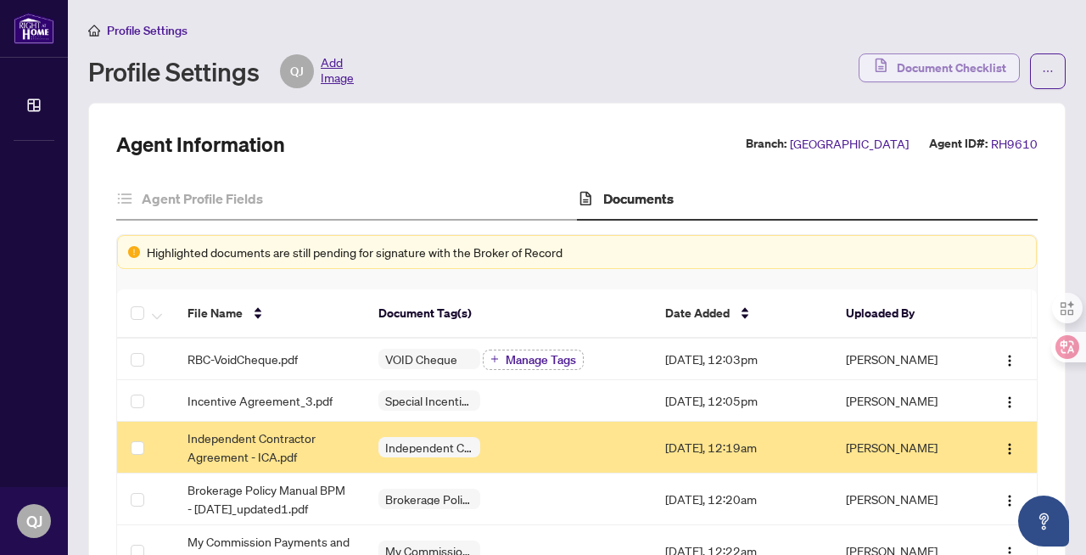
click at [976, 66] on span "Document Checklist" at bounding box center [950, 67] width 109 height 27
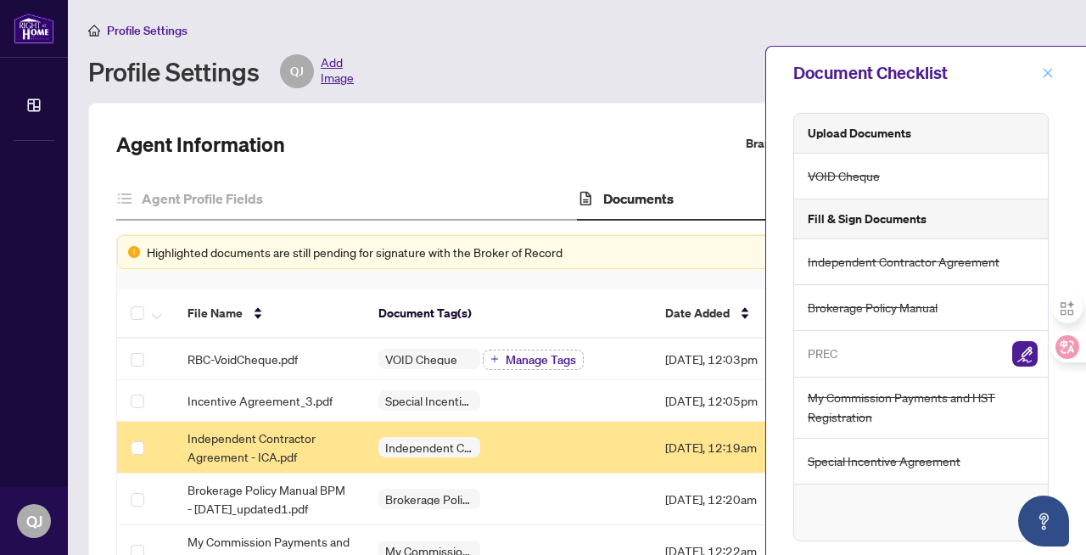
click at [1050, 72] on icon "close" at bounding box center [1047, 73] width 12 height 12
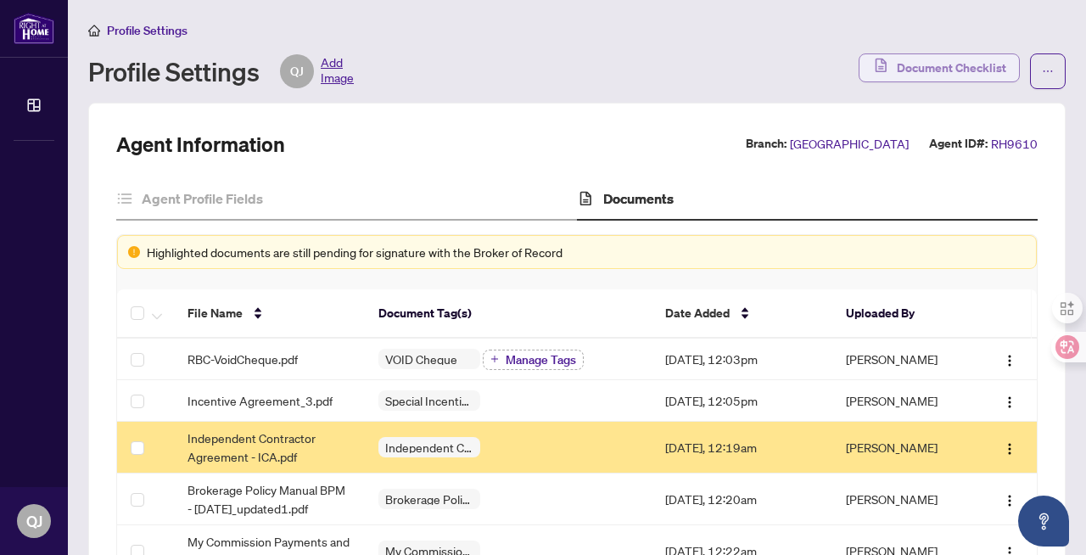
click at [943, 70] on span "Document Checklist" at bounding box center [950, 67] width 109 height 27
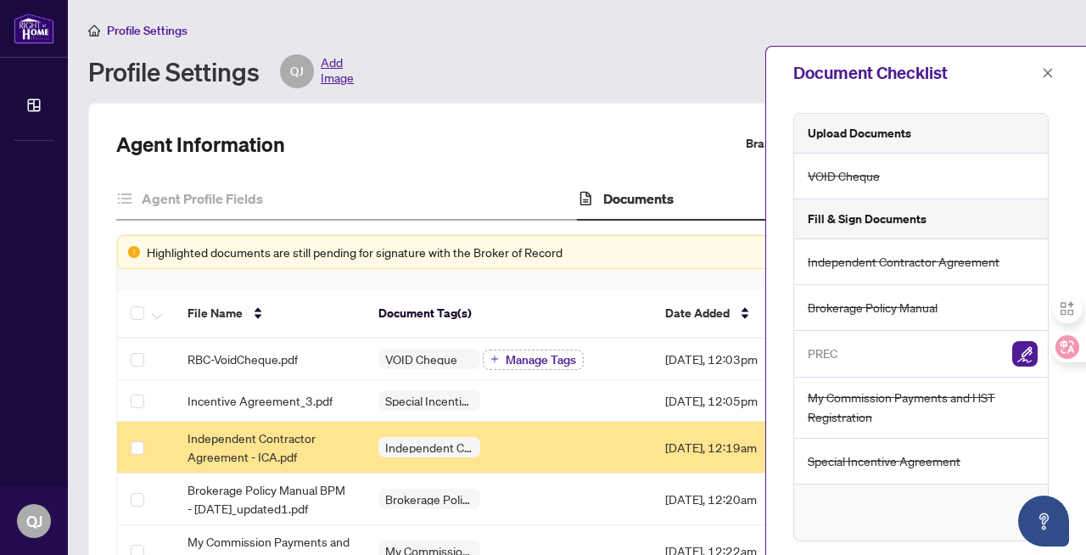
click at [896, 220] on h5 "Fill & Sign Documents" at bounding box center [866, 218] width 119 height 19
click at [1019, 352] on img "button" at bounding box center [1024, 353] width 25 height 25
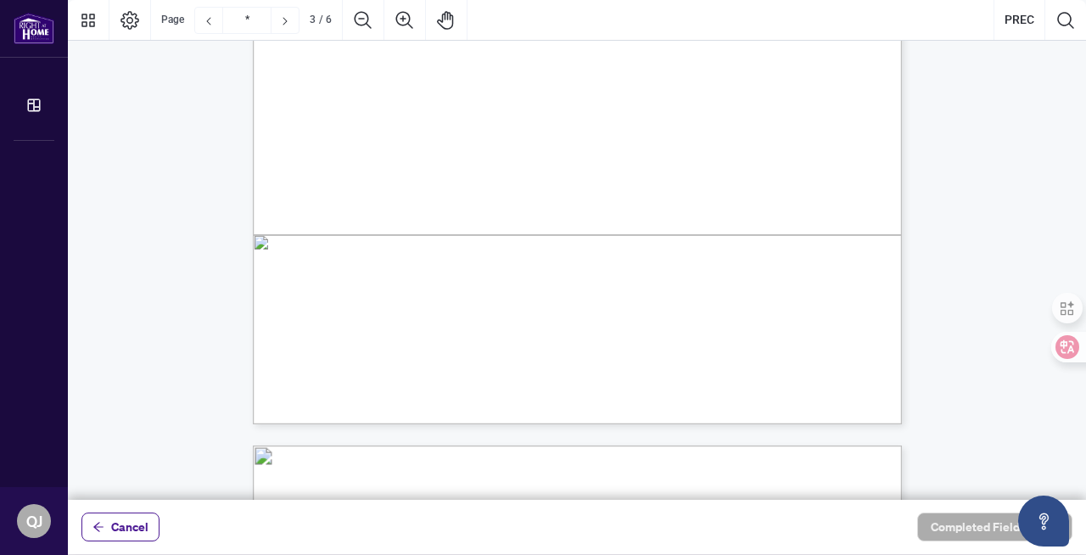
scroll to position [2535, 0]
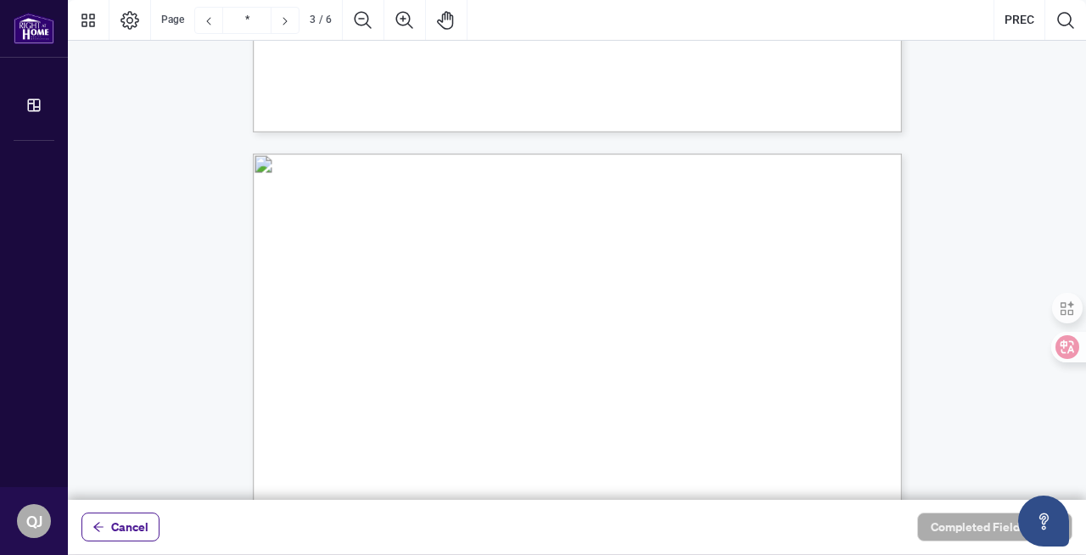
type input "*"
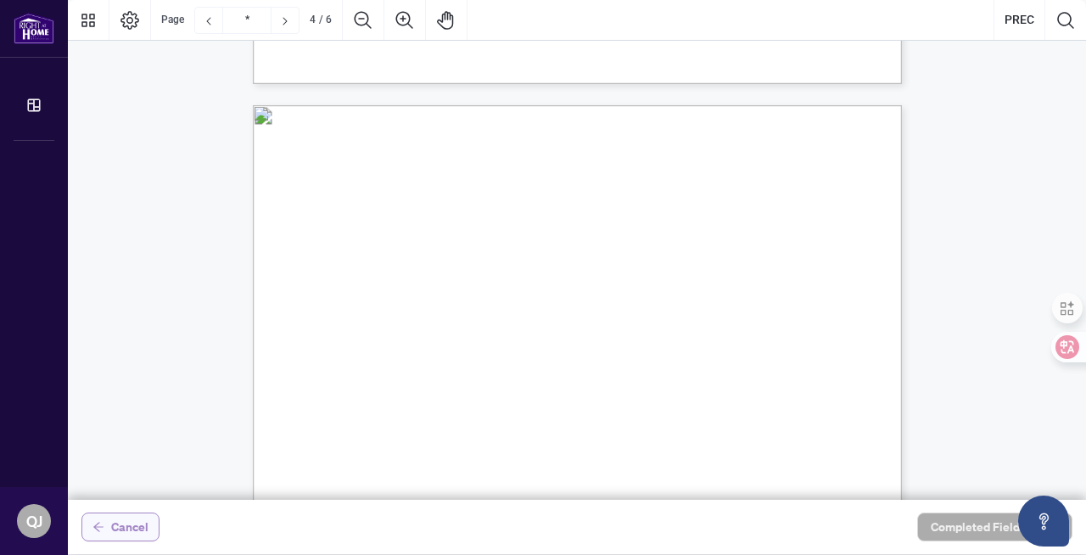
click at [126, 527] on span "Cancel" at bounding box center [129, 526] width 37 height 27
